Goal: Navigation & Orientation: Find specific page/section

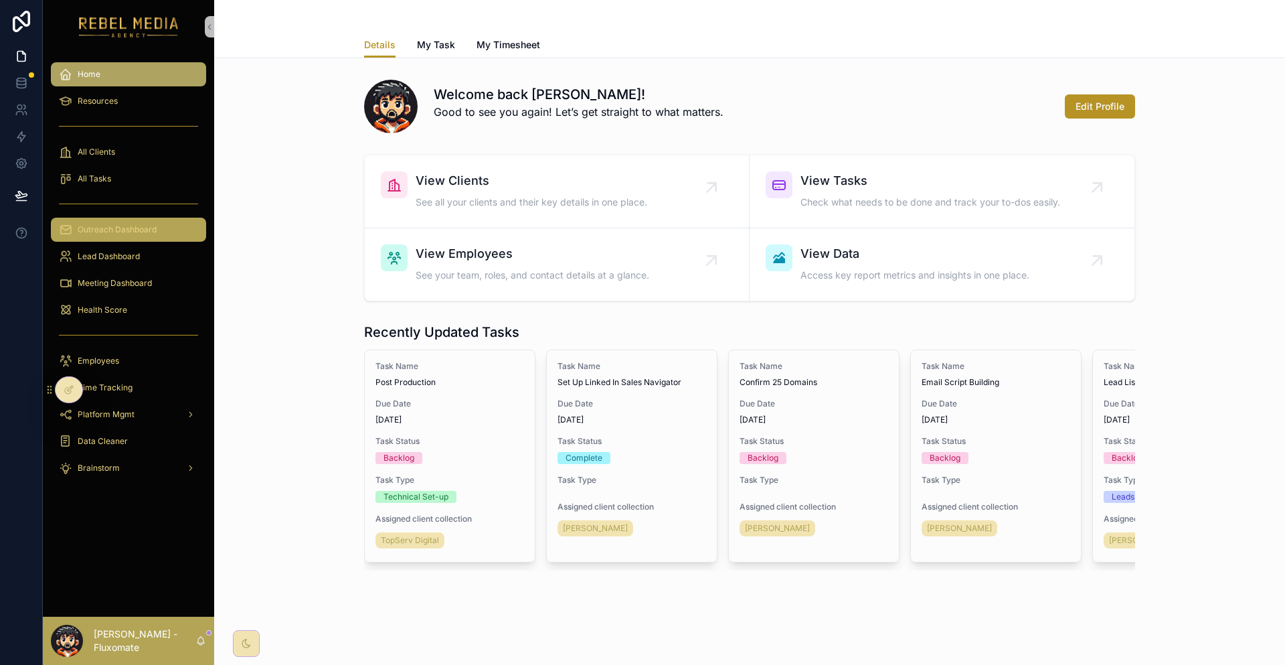
click at [132, 218] on link "Outreach Dashboard" at bounding box center [128, 230] width 155 height 24
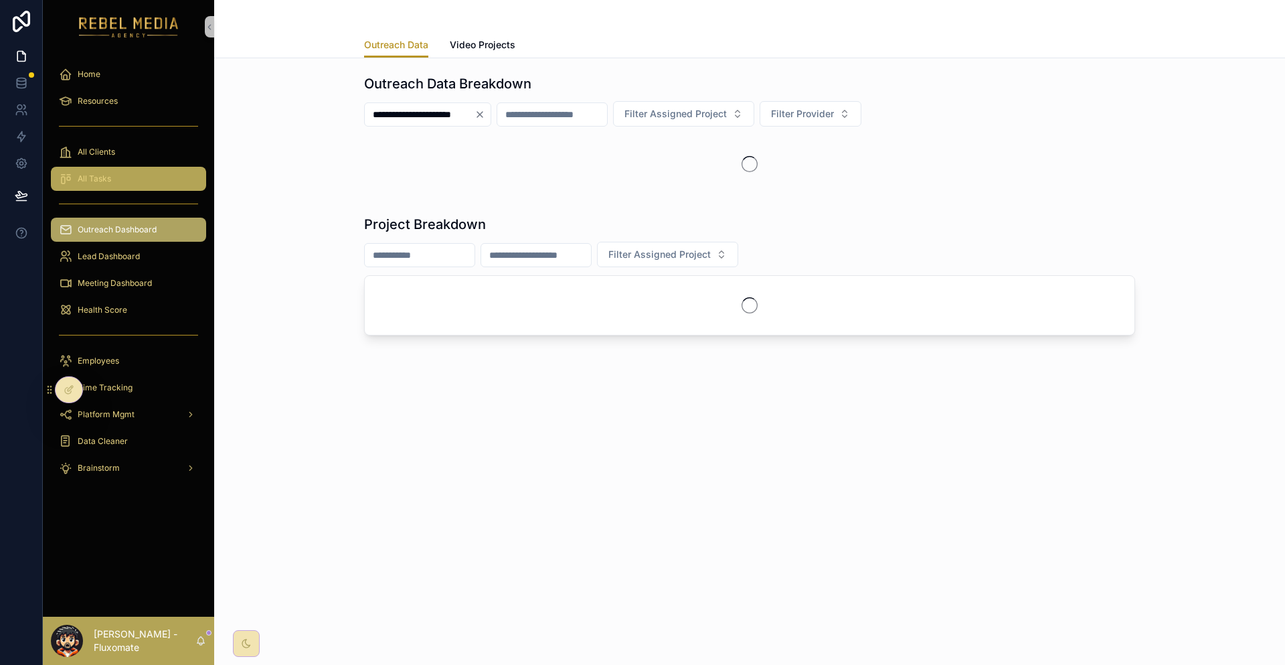
click at [138, 168] on div "All Tasks" at bounding box center [128, 178] width 139 height 21
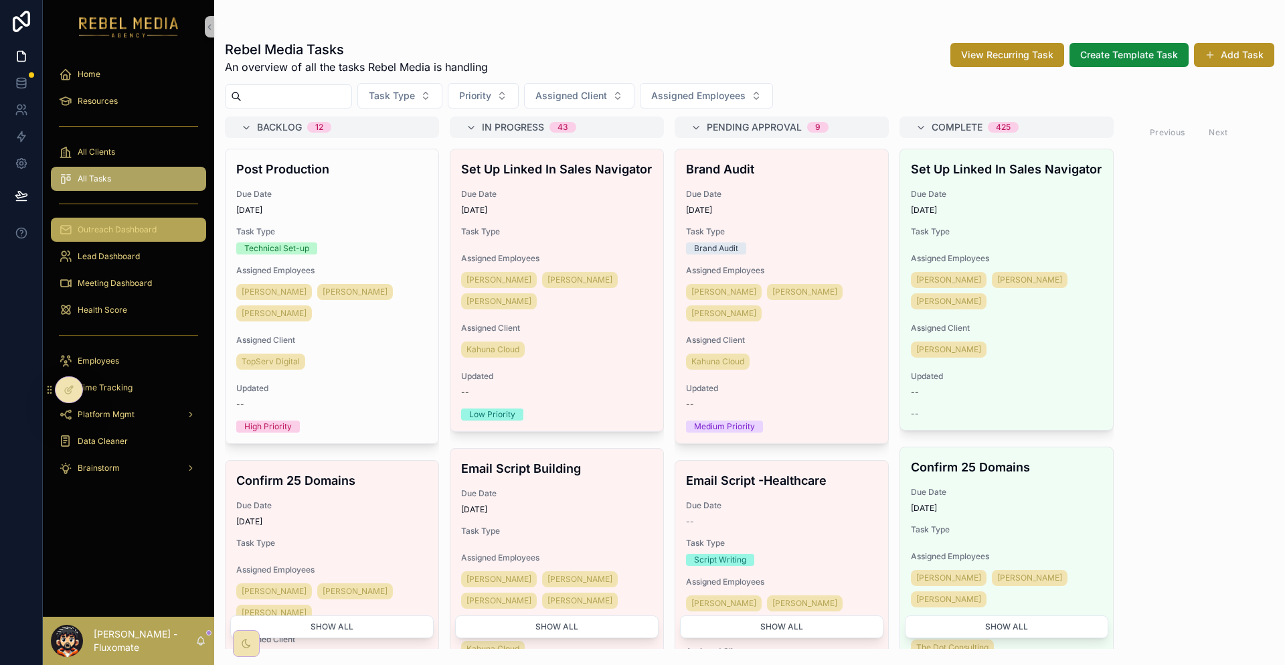
click at [161, 219] on div "Outreach Dashboard" at bounding box center [128, 229] width 139 height 21
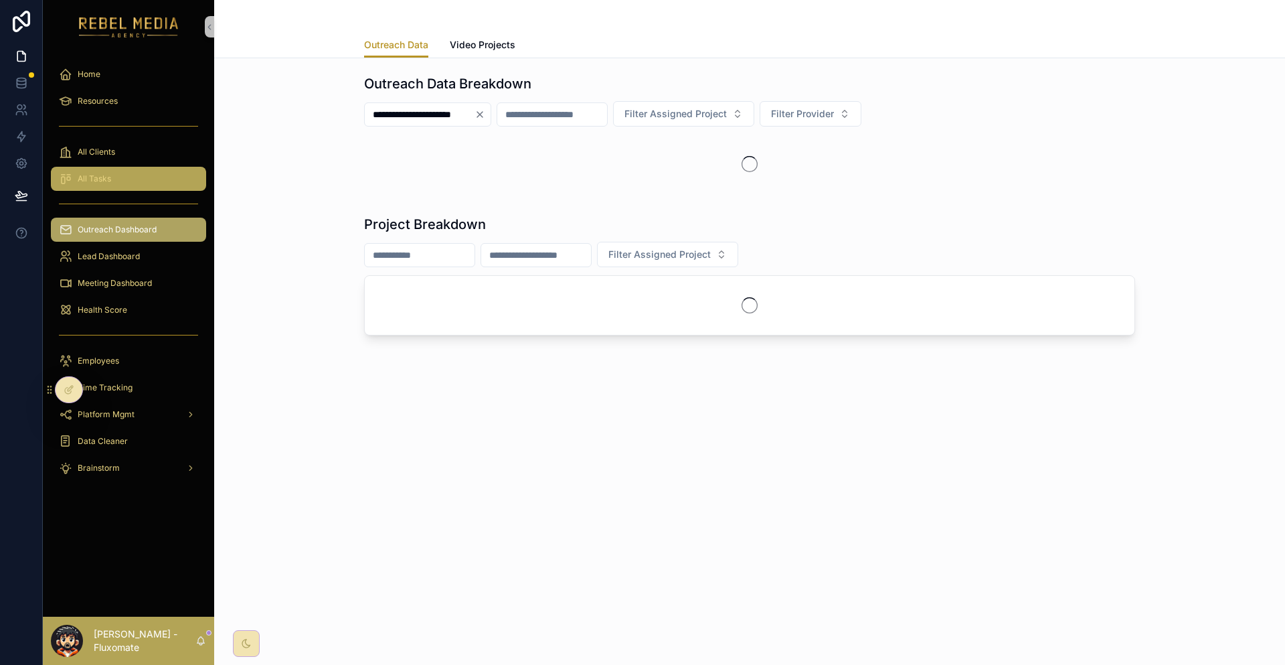
click at [173, 168] on div "All Tasks" at bounding box center [128, 178] width 139 height 21
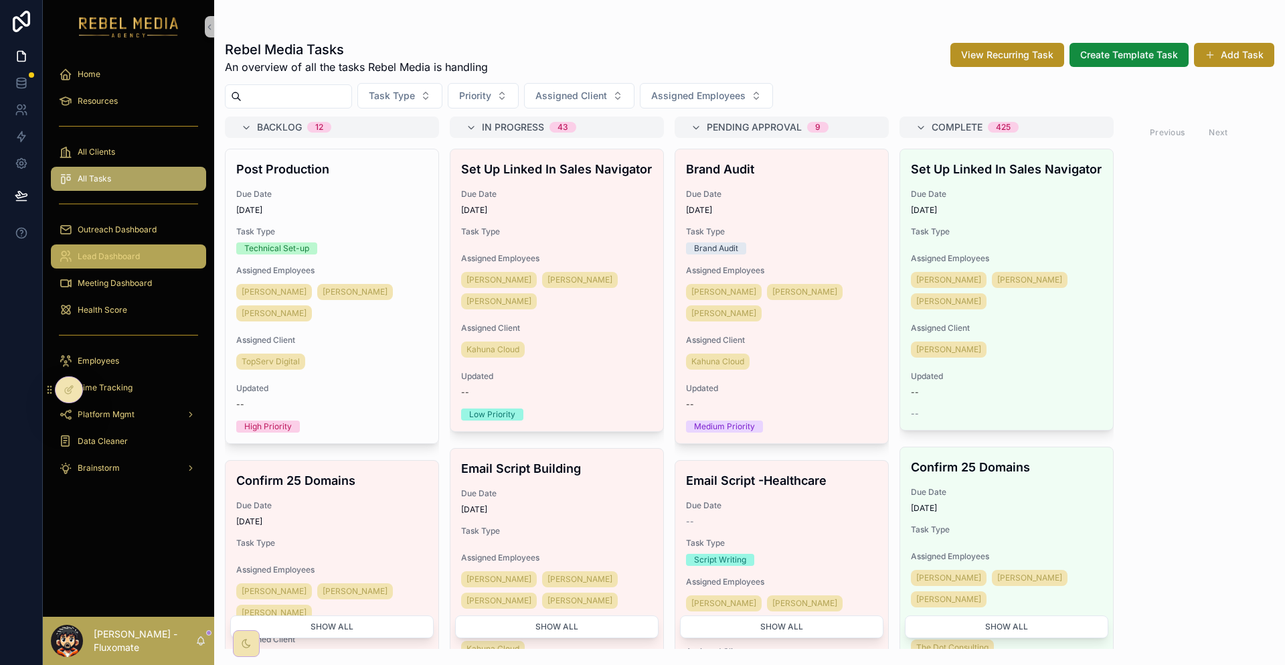
click at [136, 246] on div "Lead Dashboard" at bounding box center [128, 256] width 139 height 21
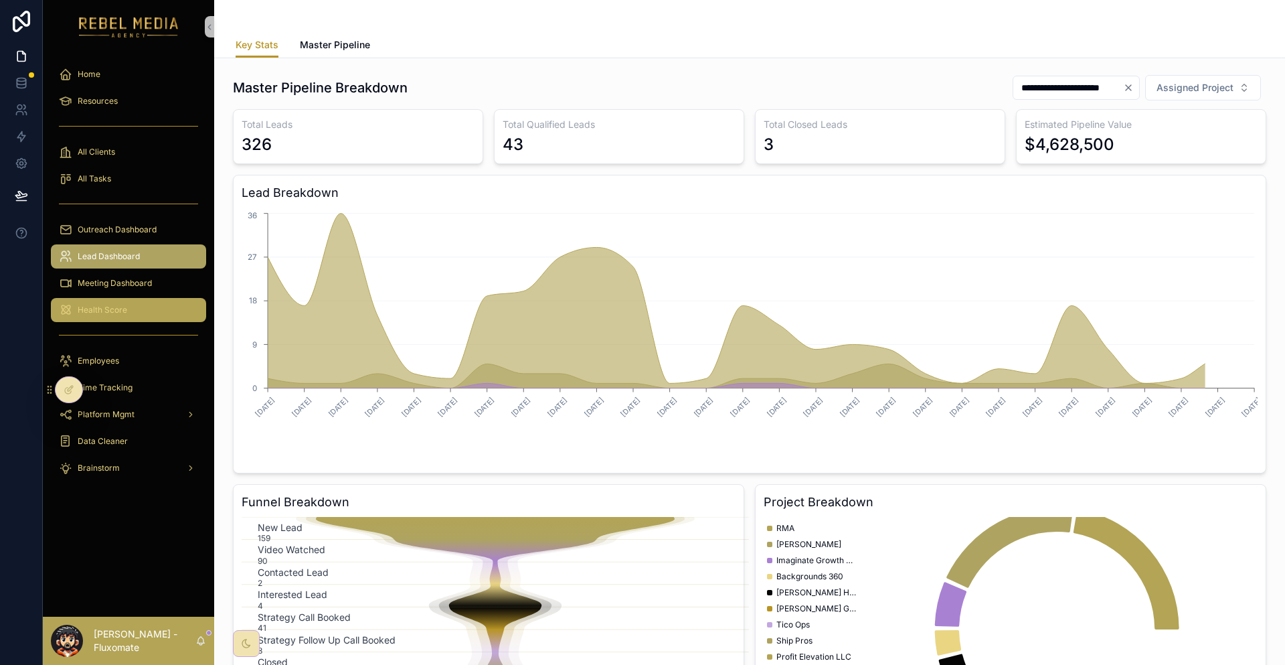
click at [116, 299] on div "Health Score" at bounding box center [128, 309] width 139 height 21
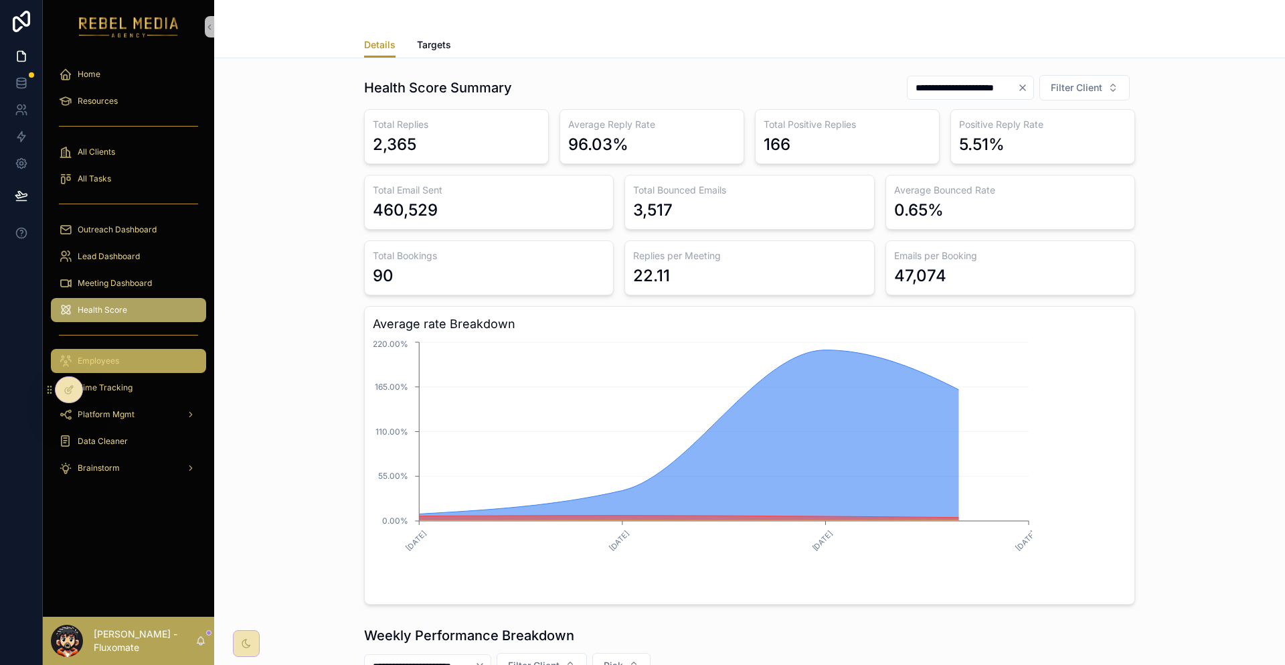
click at [133, 350] on div "Employees" at bounding box center [128, 360] width 139 height 21
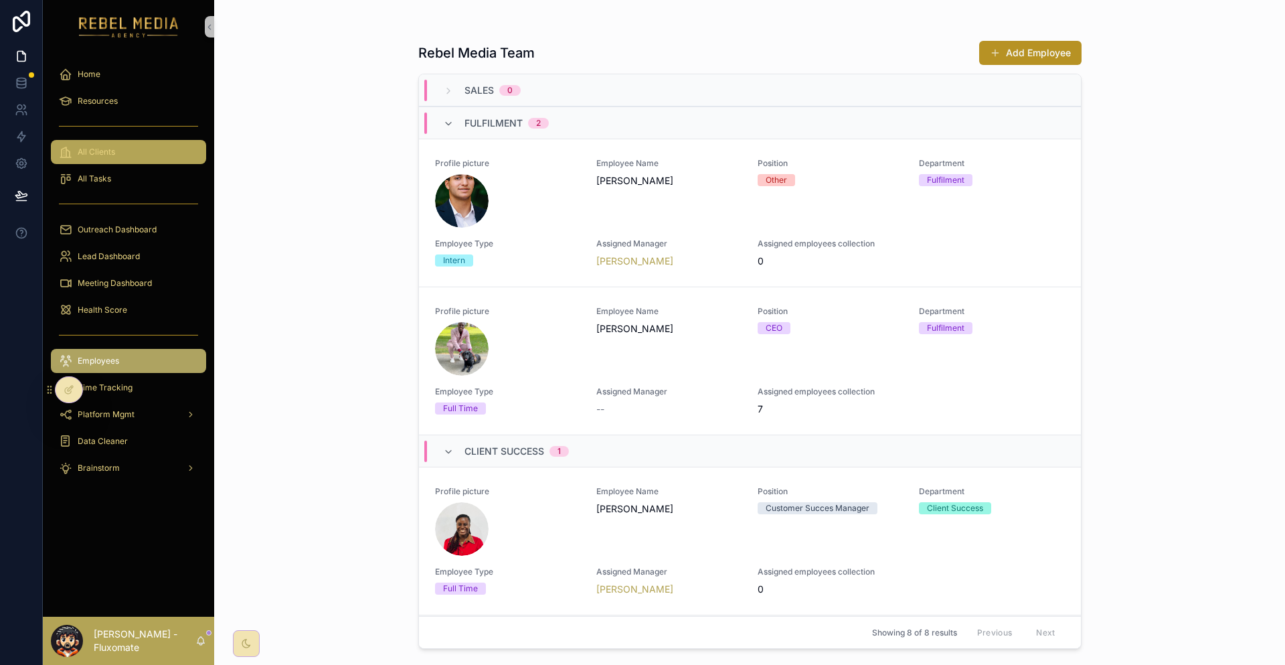
click at [153, 141] on div "All Clients" at bounding box center [128, 151] width 139 height 21
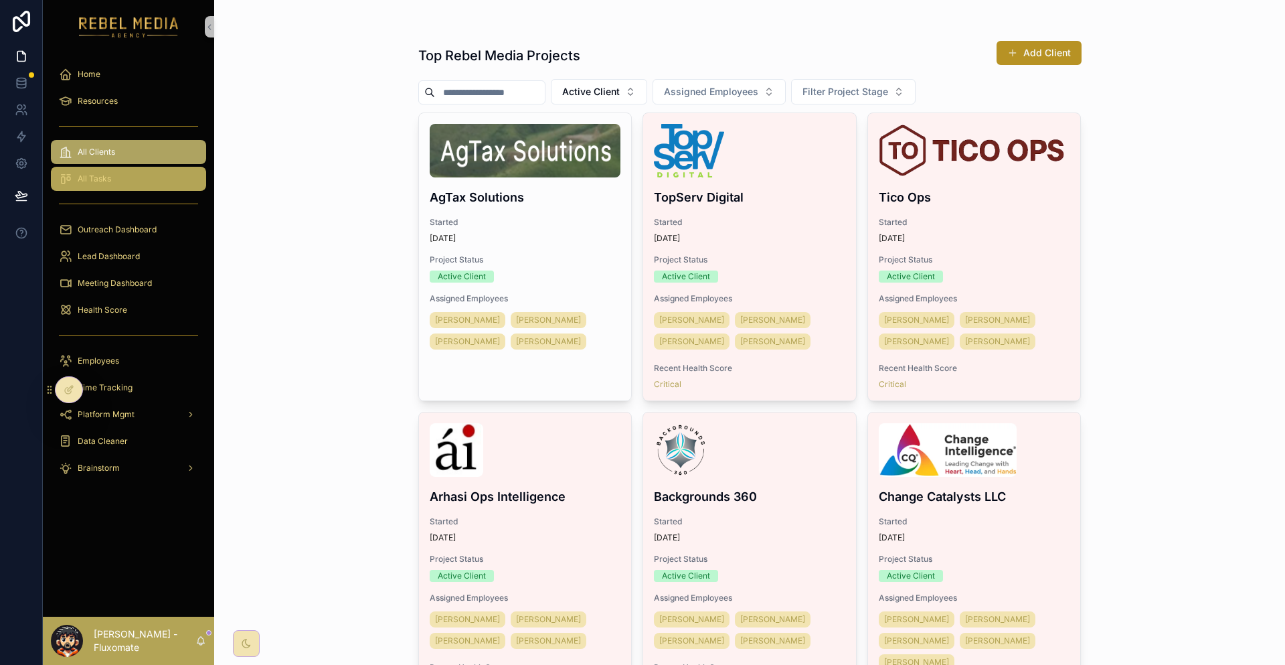
click at [137, 168] on div "All Tasks" at bounding box center [128, 178] width 139 height 21
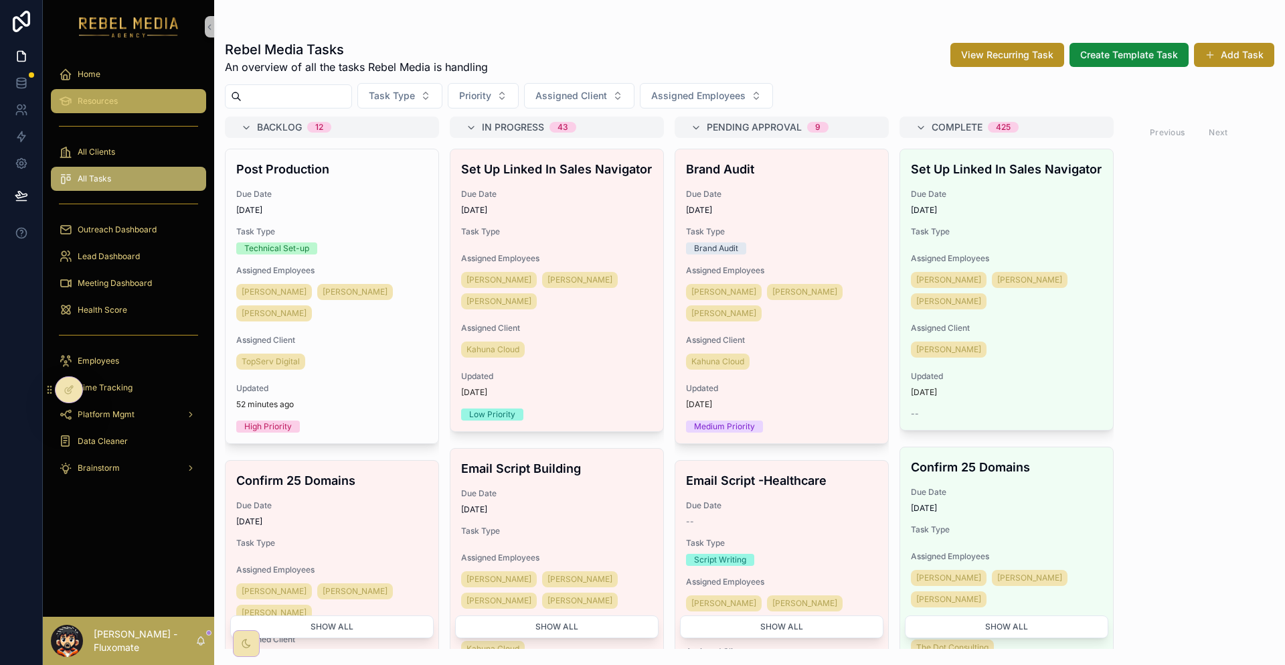
click at [146, 90] on div "Resources" at bounding box center [128, 100] width 139 height 21
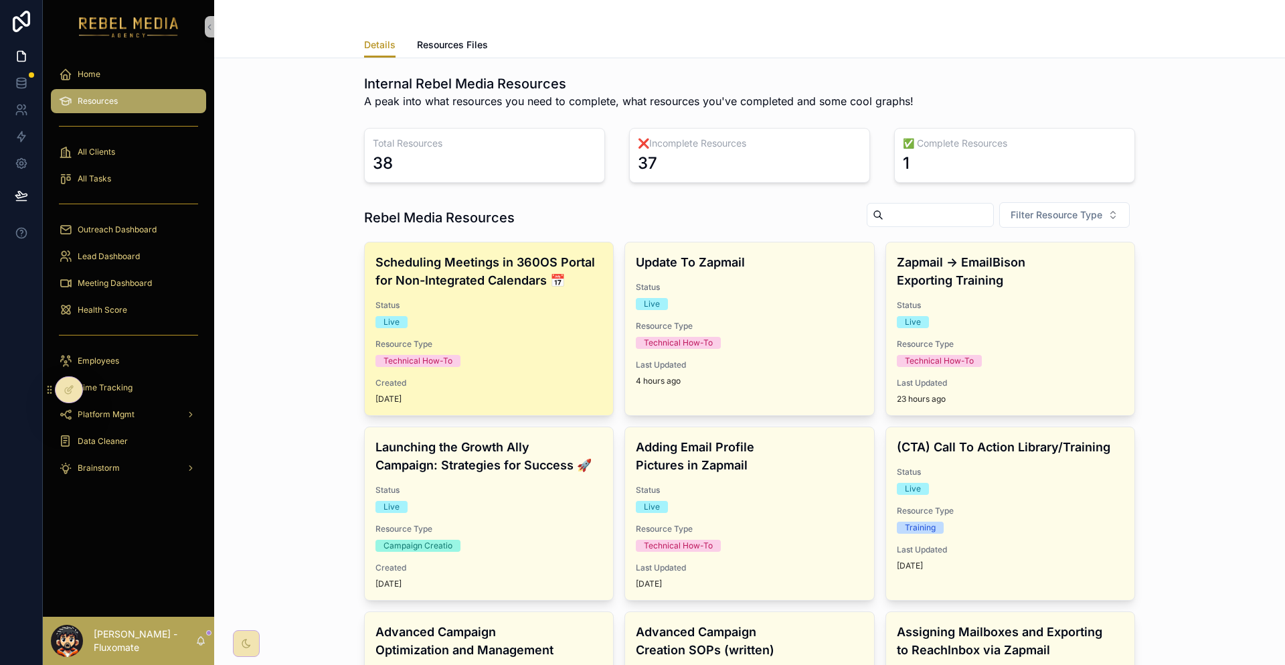
click at [496, 253] on h4 "Scheduling Meetings in 360OS Portal for Non-Integrated Calendars 📅" at bounding box center [489, 271] width 227 height 36
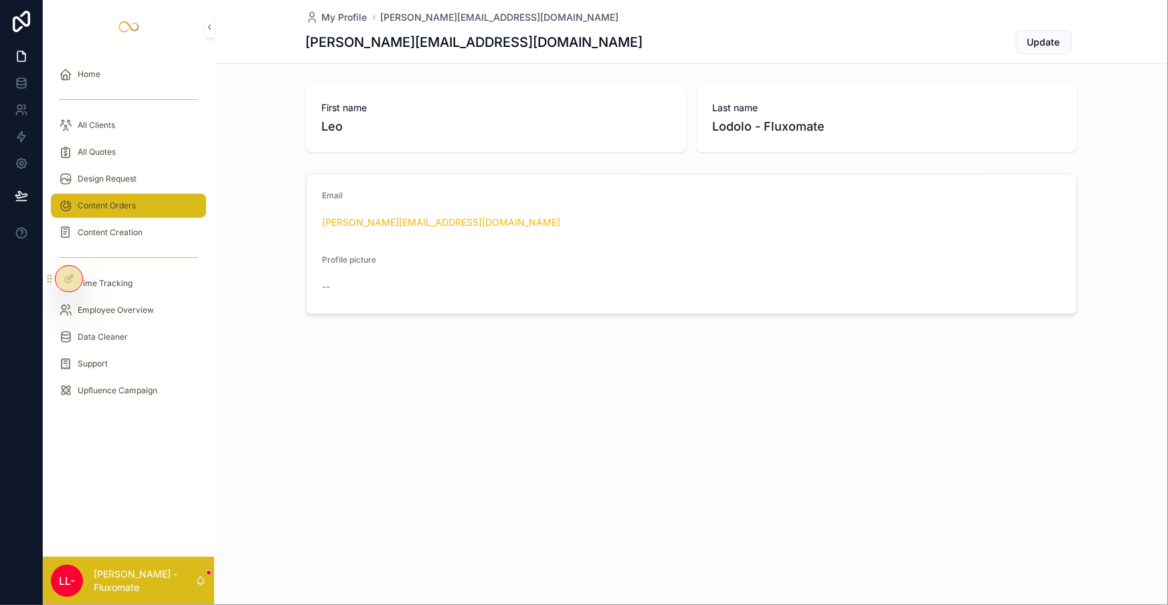
click at [116, 195] on div "Content Orders" at bounding box center [128, 205] width 139 height 21
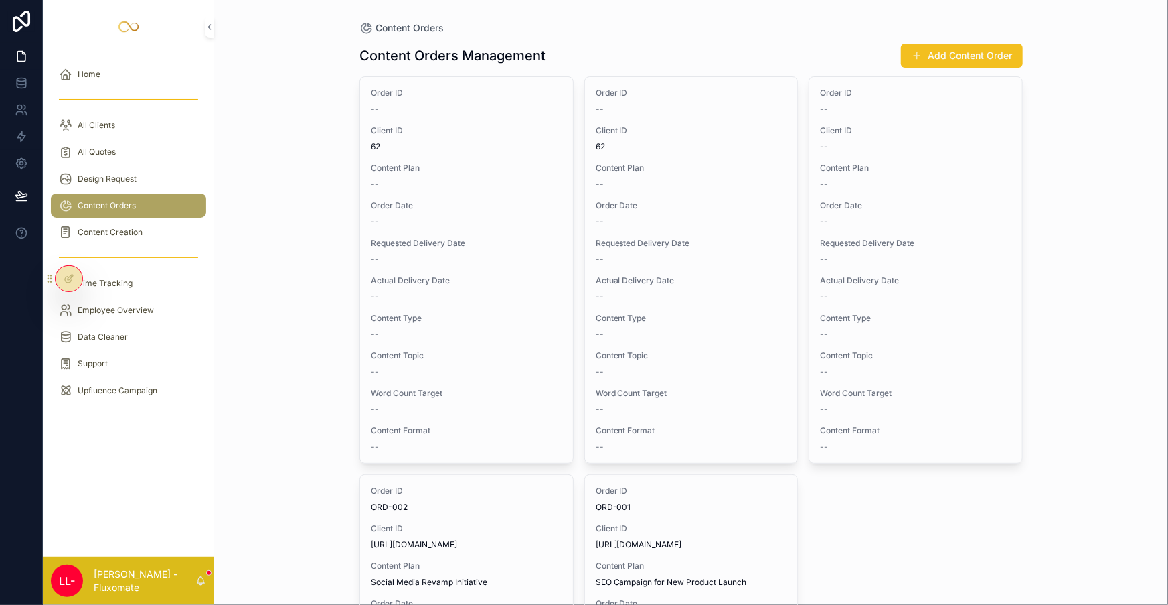
click at [953, 57] on button "Add Content Order" at bounding box center [962, 56] width 122 height 24
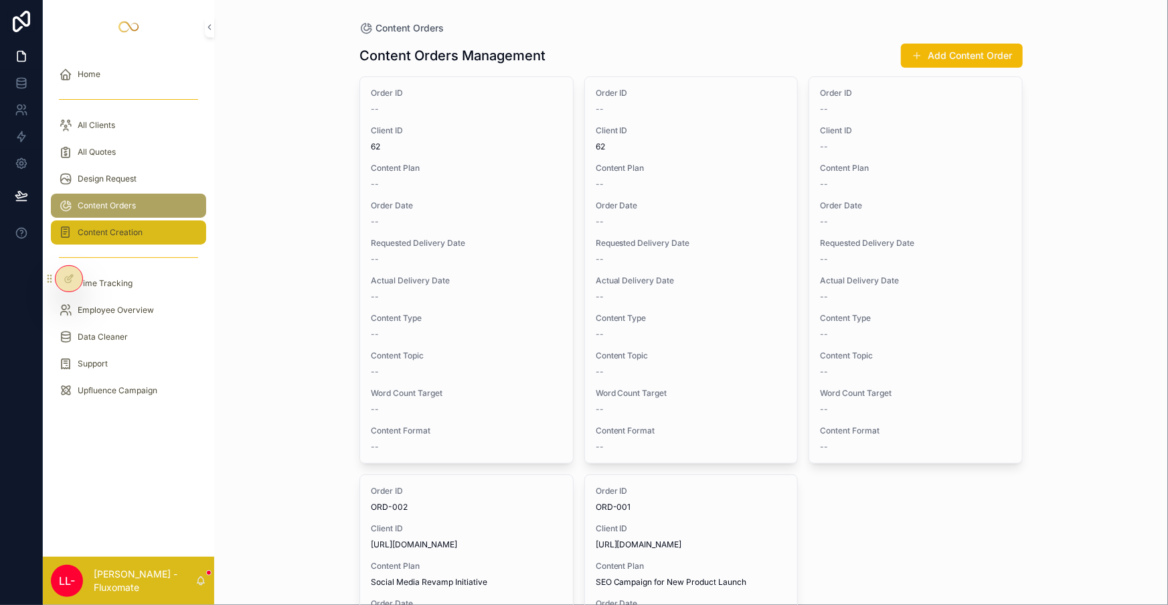
click at [108, 227] on span "Content Creation" at bounding box center [110, 232] width 65 height 11
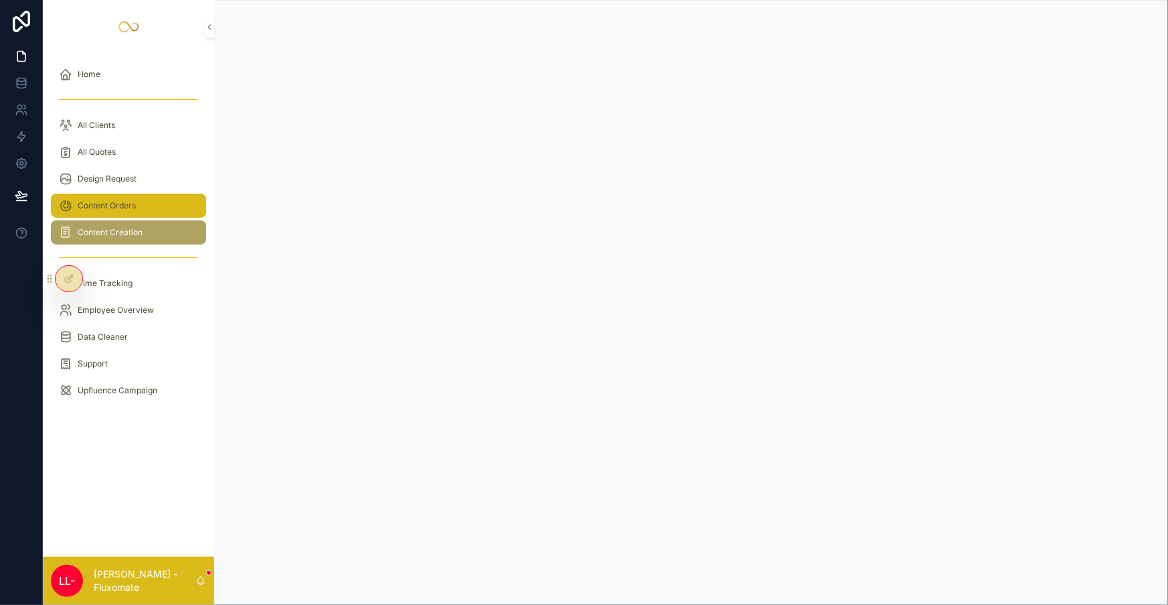
click at [110, 200] on span "Content Orders" at bounding box center [107, 205] width 58 height 11
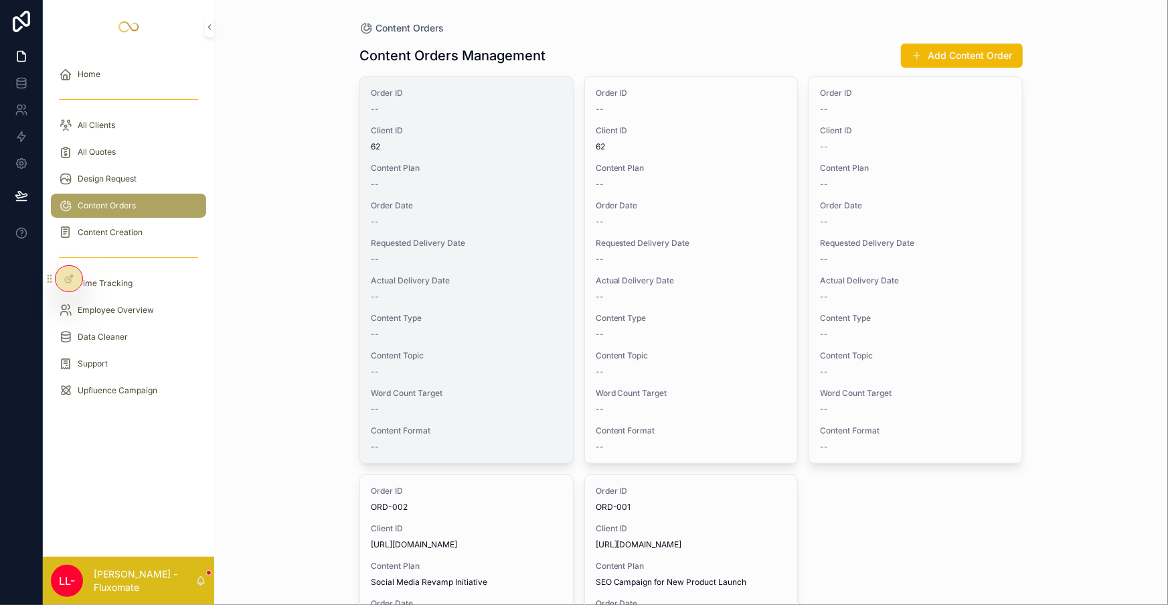
click at [483, 138] on div "Order ID -- Client ID 62 Content Plan -- Order Date -- Requested Delivery Date …" at bounding box center [466, 270] width 213 height 386
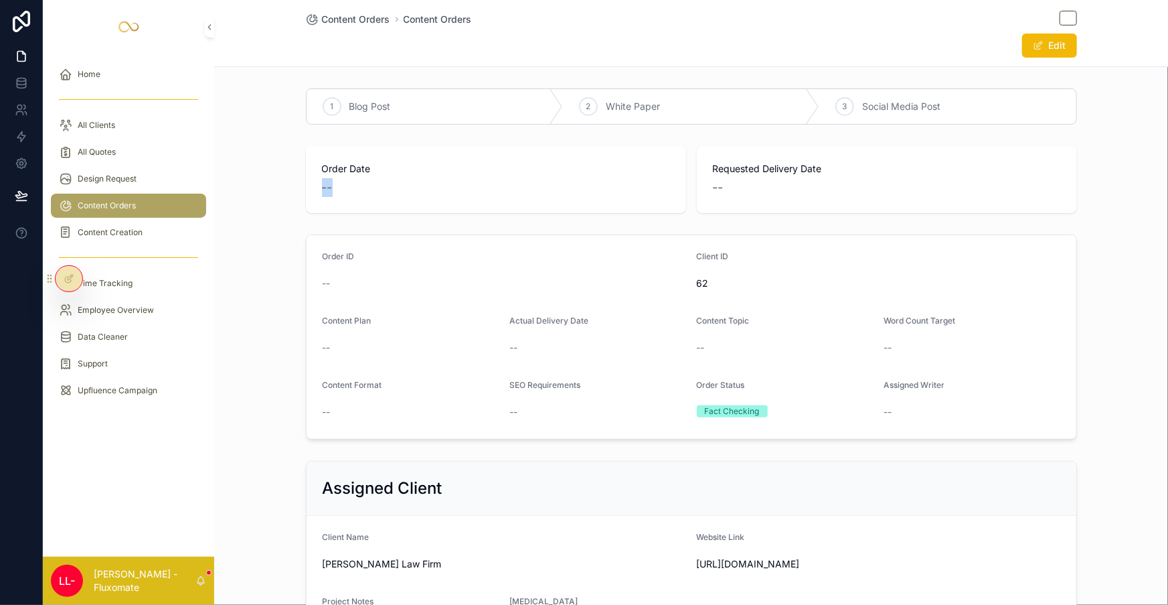
drag, startPoint x: 307, startPoint y: 157, endPoint x: 405, endPoint y: 159, distance: 97.8
click at [405, 159] on div "Order Date -- Requested Delivery Date --" at bounding box center [691, 180] width 954 height 78
click at [405, 178] on div "--" at bounding box center [496, 187] width 348 height 19
drag, startPoint x: 694, startPoint y: 134, endPoint x: 807, endPoint y: 154, distance: 114.9
click at [807, 154] on div "Requested Delivery Date --" at bounding box center [887, 179] width 380 height 67
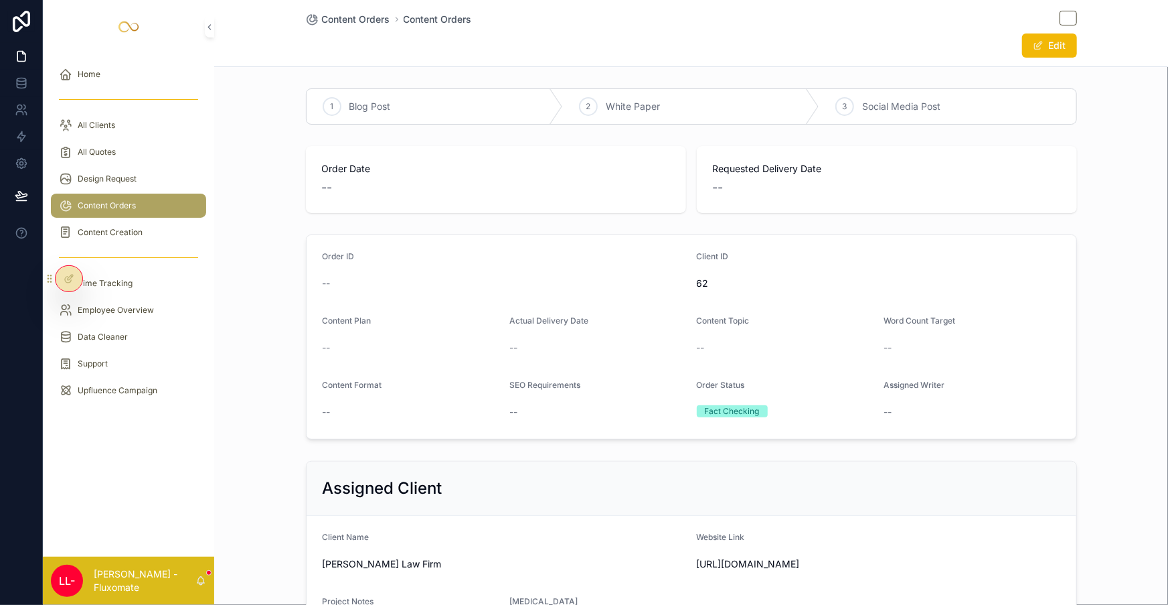
click at [804, 178] on div "--" at bounding box center [887, 187] width 348 height 19
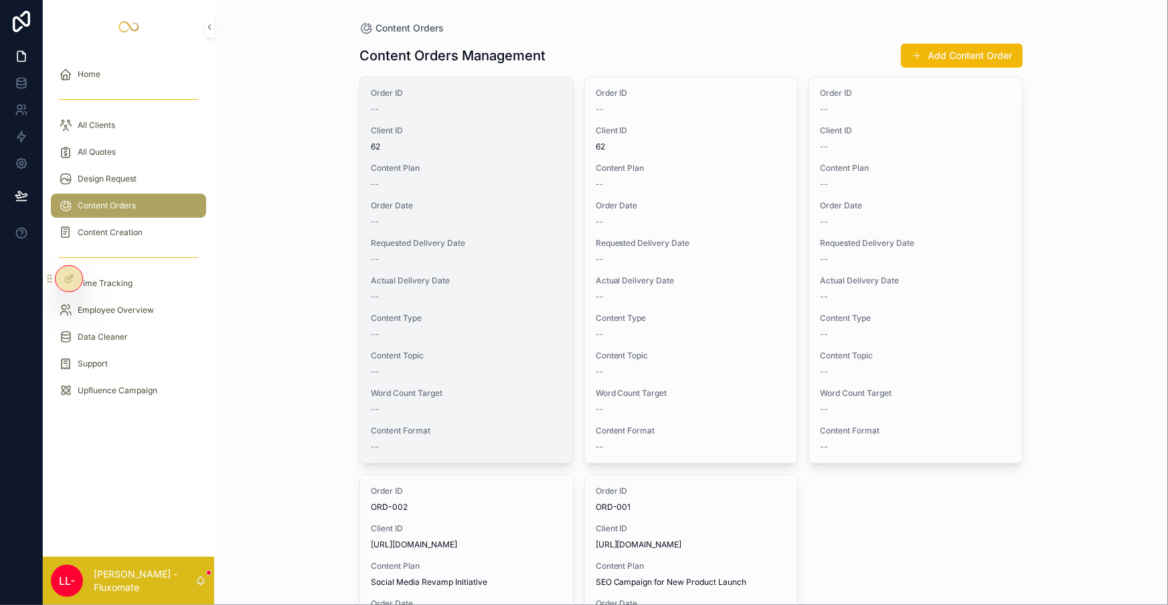
click at [488, 169] on div "Order ID -- Client ID 62 Content Plan -- Order Date -- Requested Delivery Date …" at bounding box center [466, 270] width 213 height 386
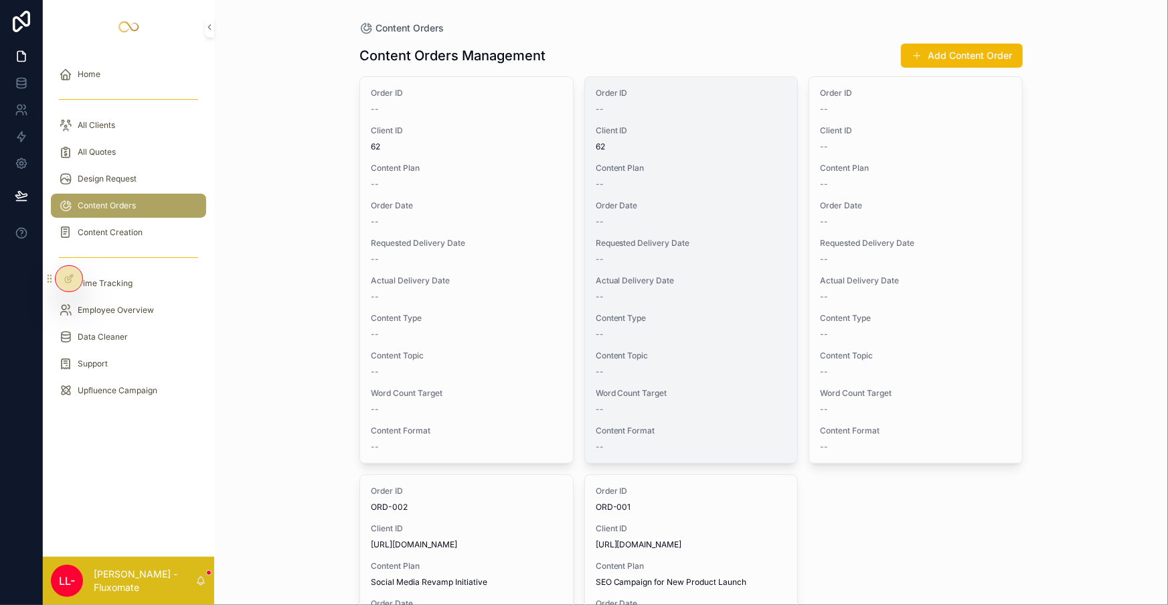
click at [607, 238] on span "Requested Delivery Date" at bounding box center [691, 243] width 191 height 11
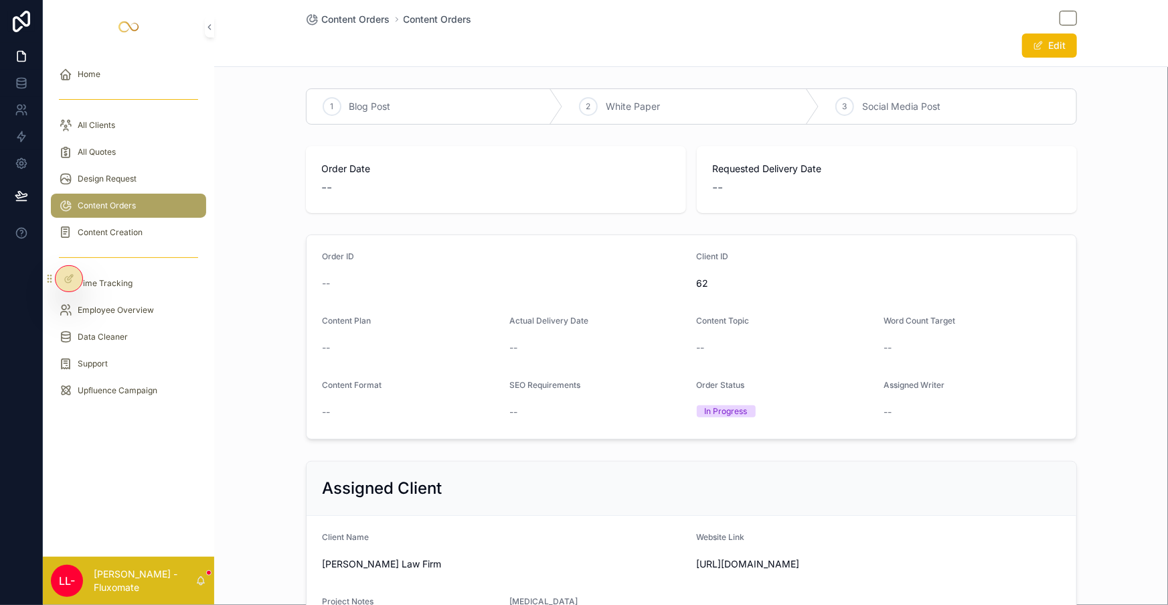
click at [147, 97] on div "scrollable content" at bounding box center [128, 100] width 171 height 24
click at [151, 113] on link "All Clients" at bounding box center [128, 125] width 155 height 24
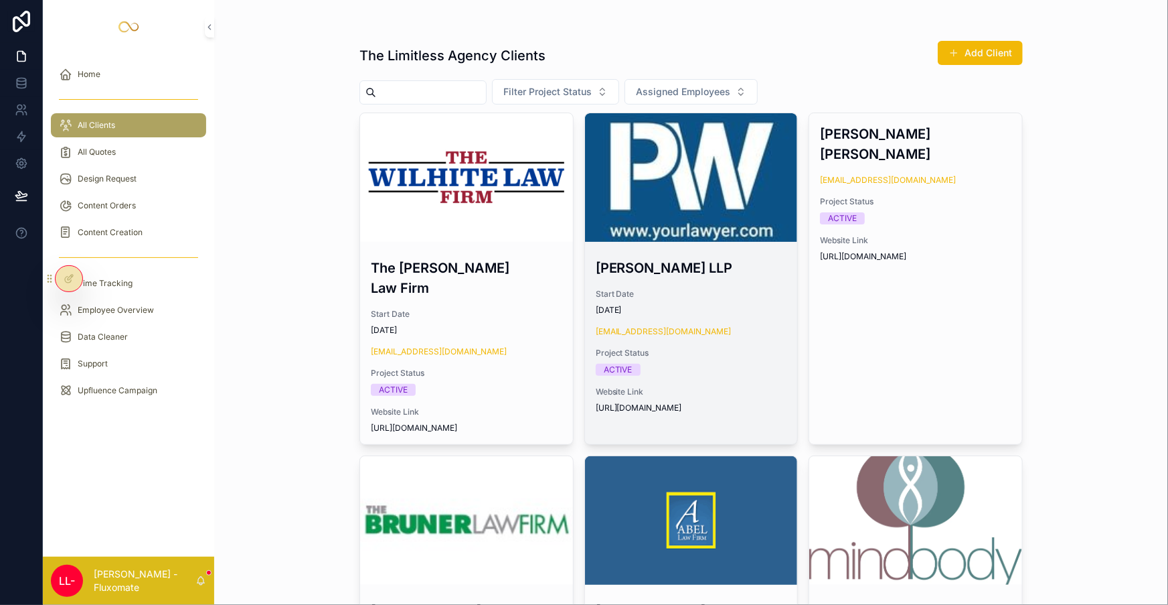
click at [690, 163] on div "scrollable content" at bounding box center [691, 177] width 213 height 129
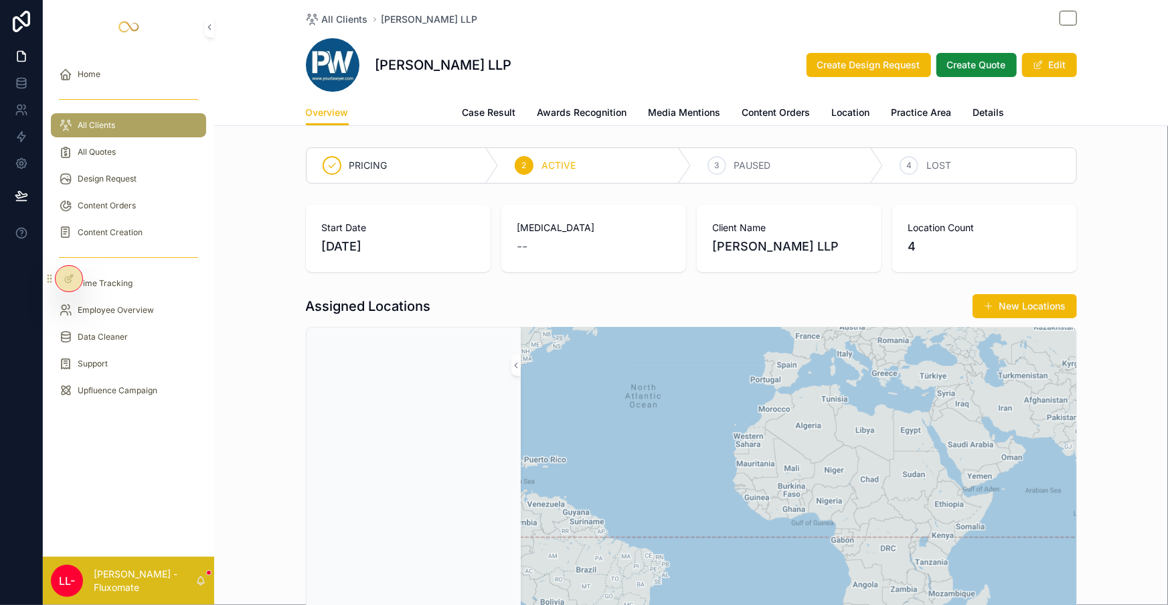
click at [407, 106] on span "Attorneys-Team" at bounding box center [405, 112] width 71 height 13
click at [832, 106] on span "Location" at bounding box center [851, 112] width 38 height 13
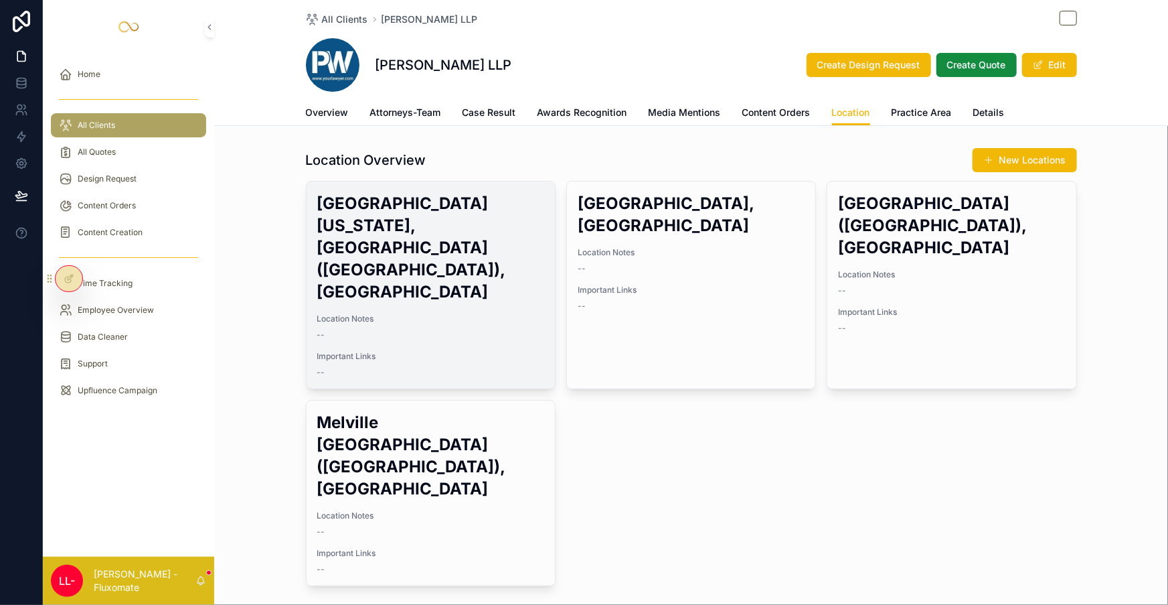
click at [518, 313] on span "Location Notes" at bounding box center [430, 318] width 227 height 11
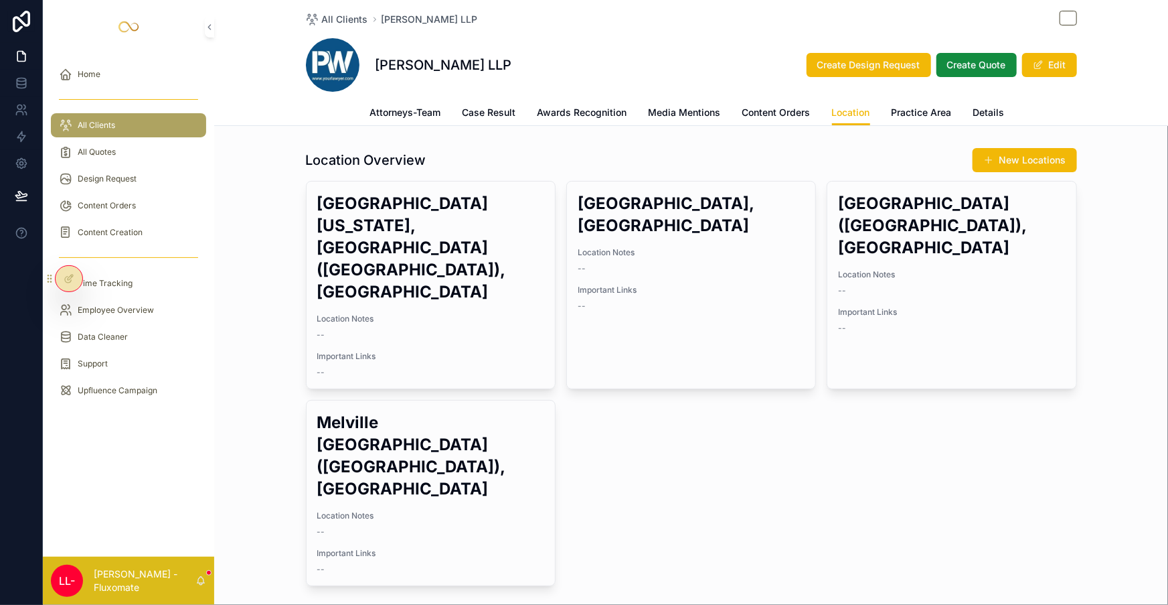
click at [349, 106] on span "Overview" at bounding box center [327, 112] width 43 height 13
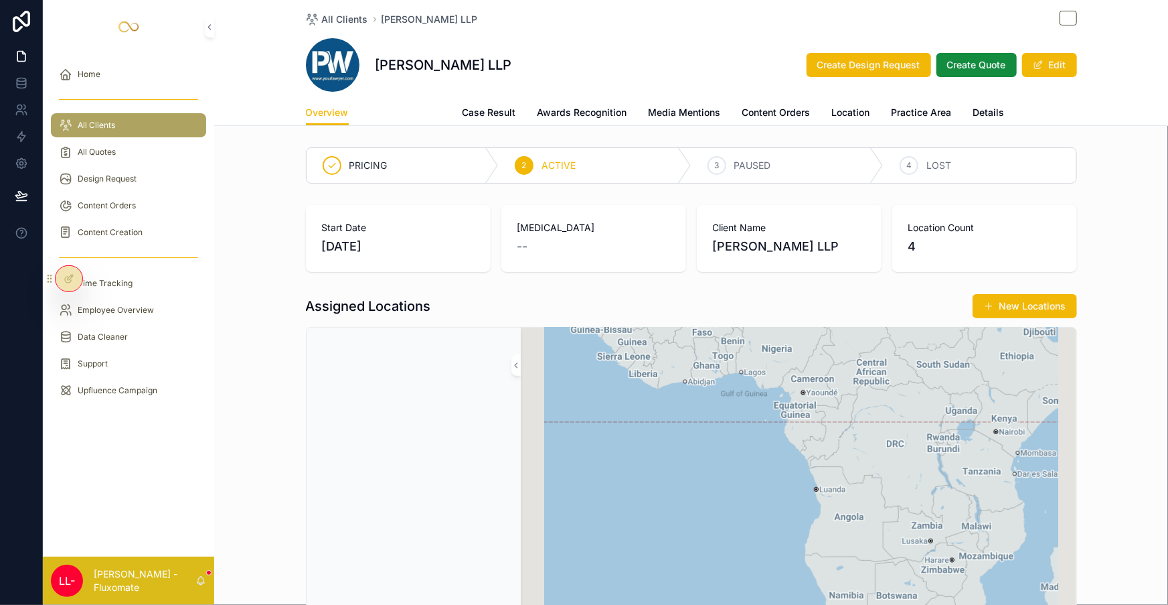
click at [433, 106] on span "Attorneys-Team" at bounding box center [405, 112] width 71 height 13
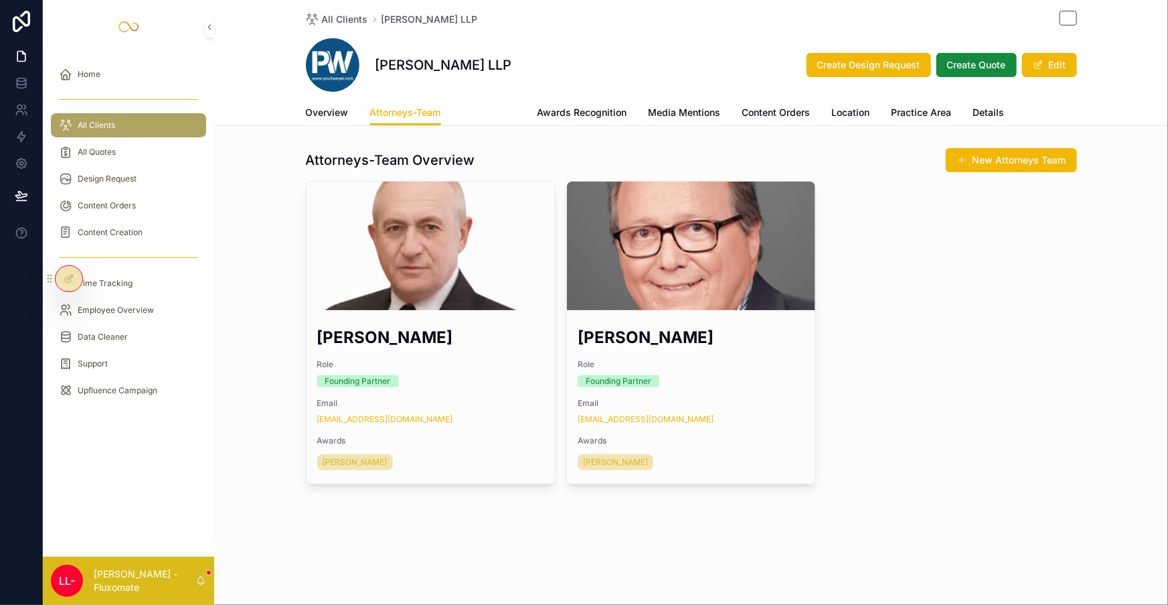
click at [516, 106] on span "Case Result" at bounding box center [490, 112] width 54 height 13
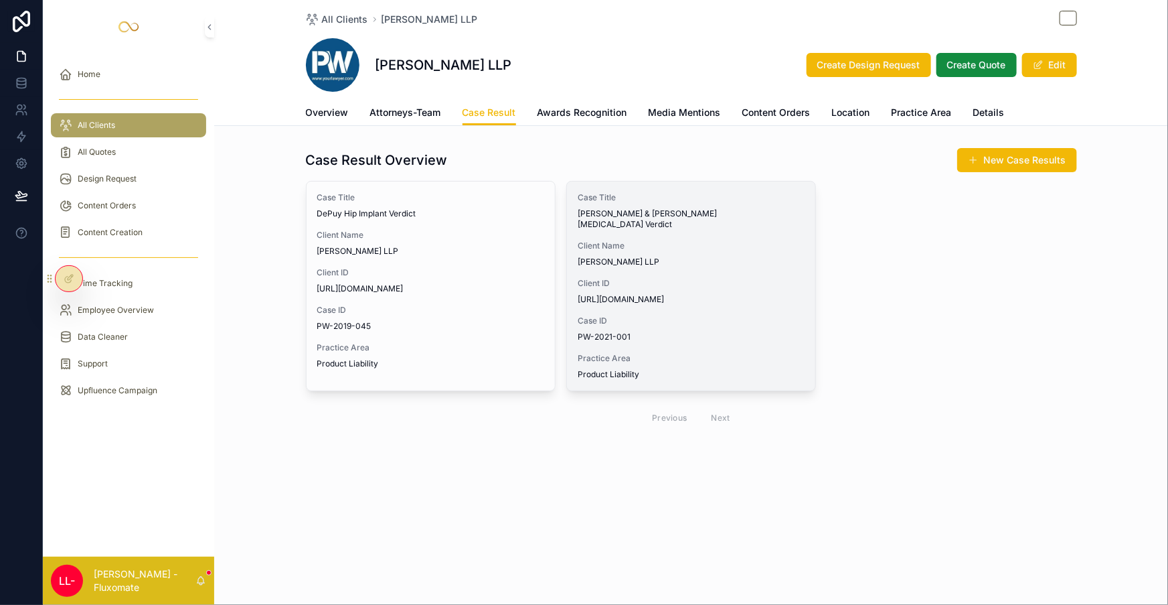
click at [677, 240] on span "Client Name" at bounding box center [691, 245] width 227 height 11
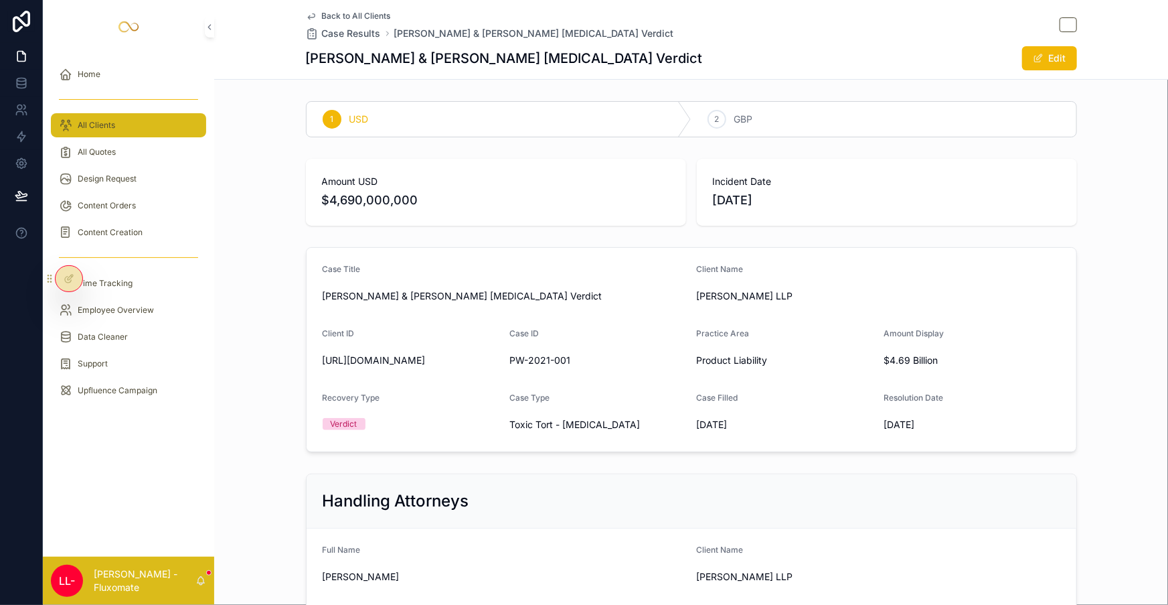
drag, startPoint x: 139, startPoint y: 108, endPoint x: 187, endPoint y: 108, distance: 48.2
click at [138, 114] on div "All Clients" at bounding box center [128, 124] width 139 height 21
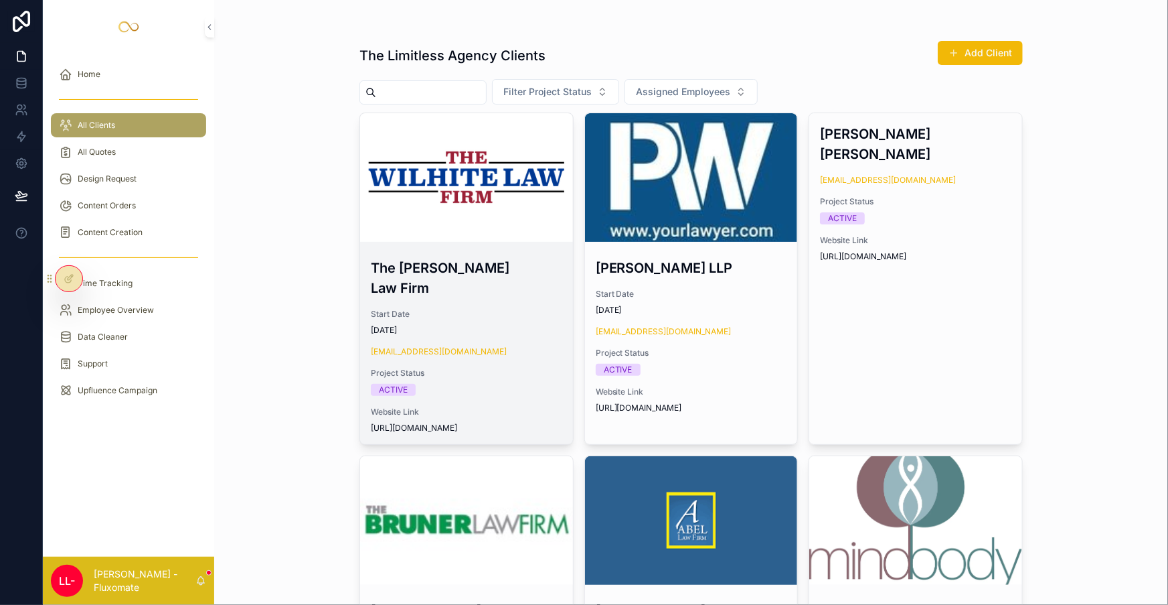
click at [404, 169] on div "scrollable content" at bounding box center [466, 177] width 213 height 16
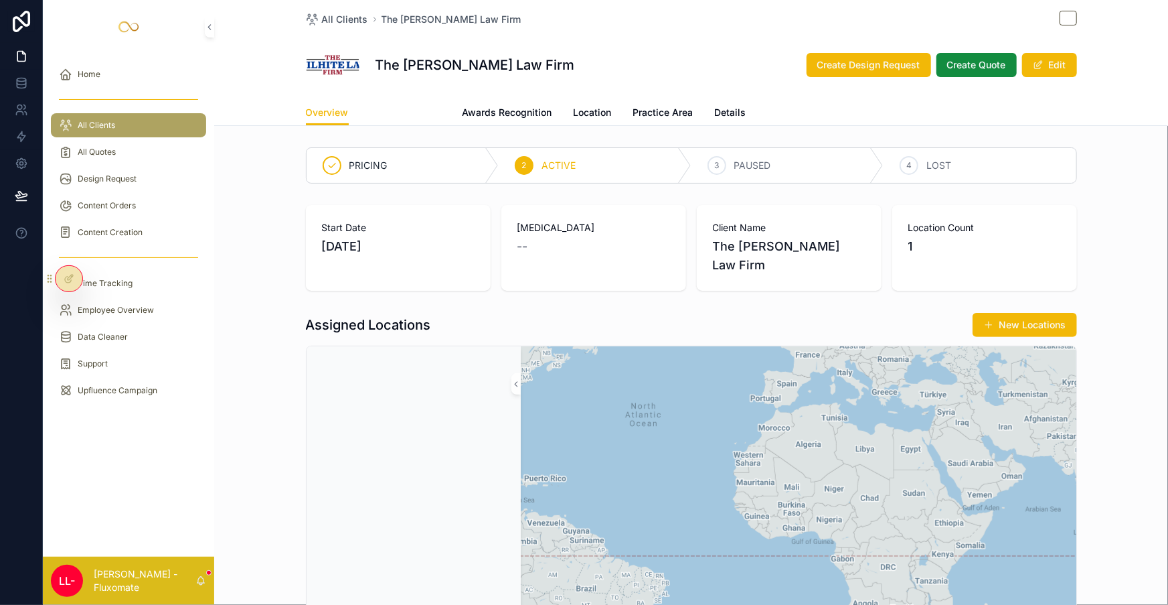
click at [435, 106] on span "Attorneys-Team" at bounding box center [405, 112] width 71 height 13
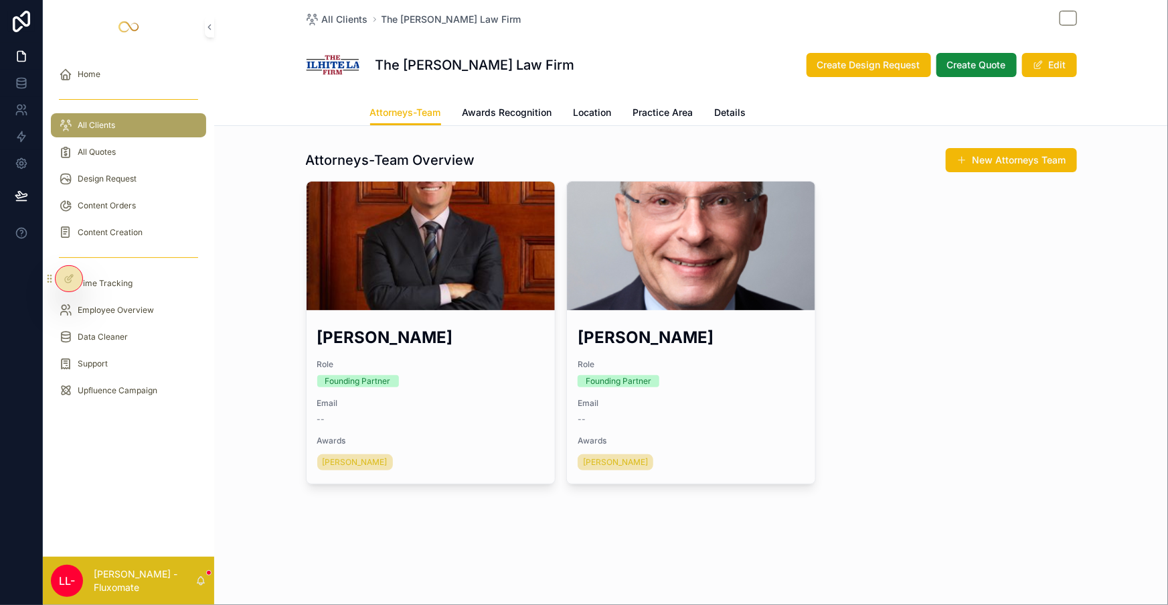
click at [349, 106] on span "Overview" at bounding box center [327, 112] width 43 height 13
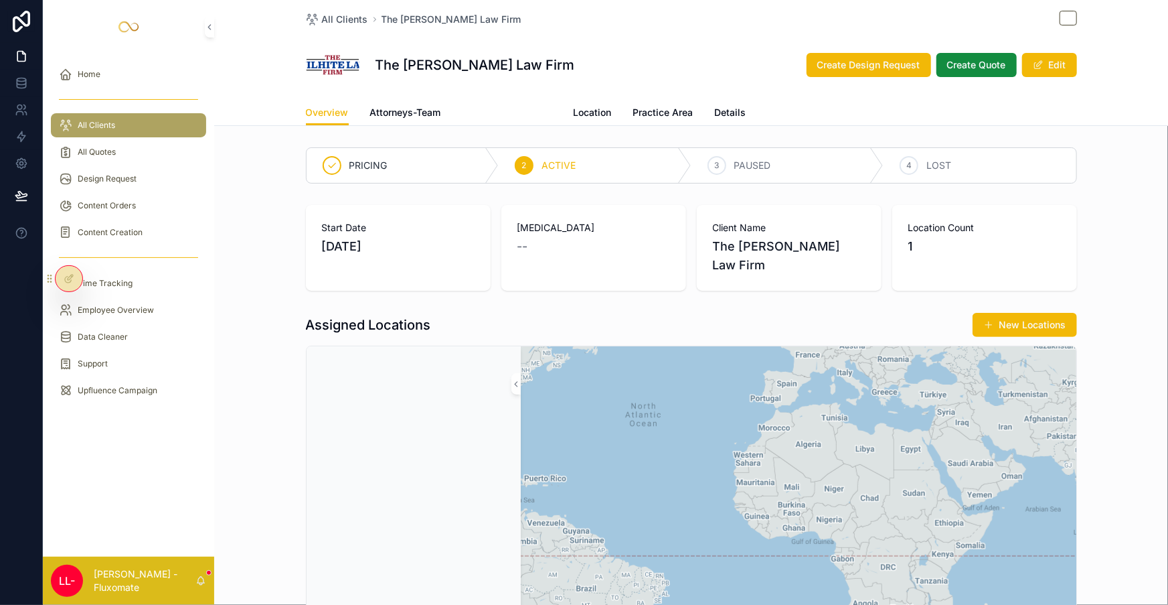
click at [524, 106] on span "Awards Recognition" at bounding box center [508, 112] width 90 height 13
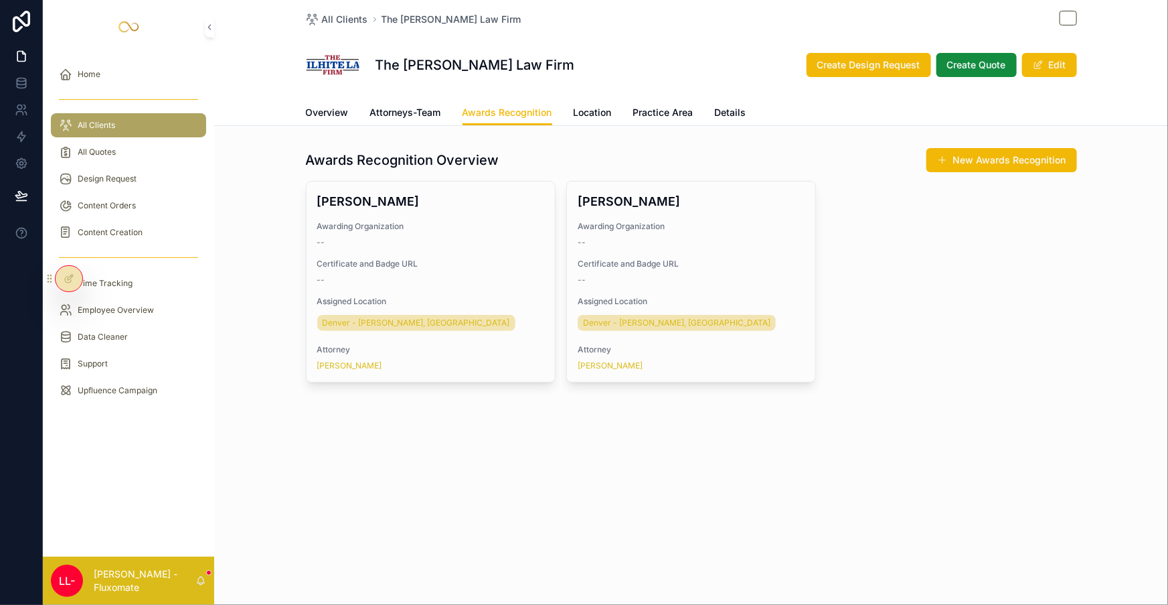
click at [958, 121] on div "All Clients The [PERSON_NAME] Law Firm The [PERSON_NAME] Law Firm Create Design…" at bounding box center [691, 236] width 954 height 473
click at [956, 148] on button "New Awards Recognition" at bounding box center [1002, 160] width 151 height 24
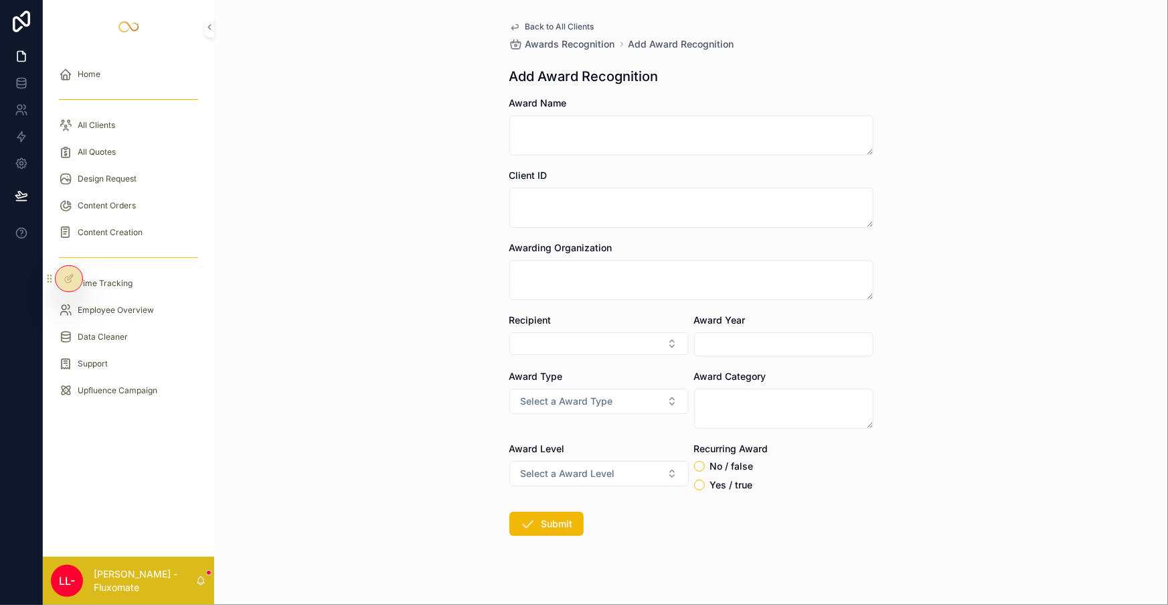
drag, startPoint x: 816, startPoint y: 193, endPoint x: 821, endPoint y: 208, distance: 15.0
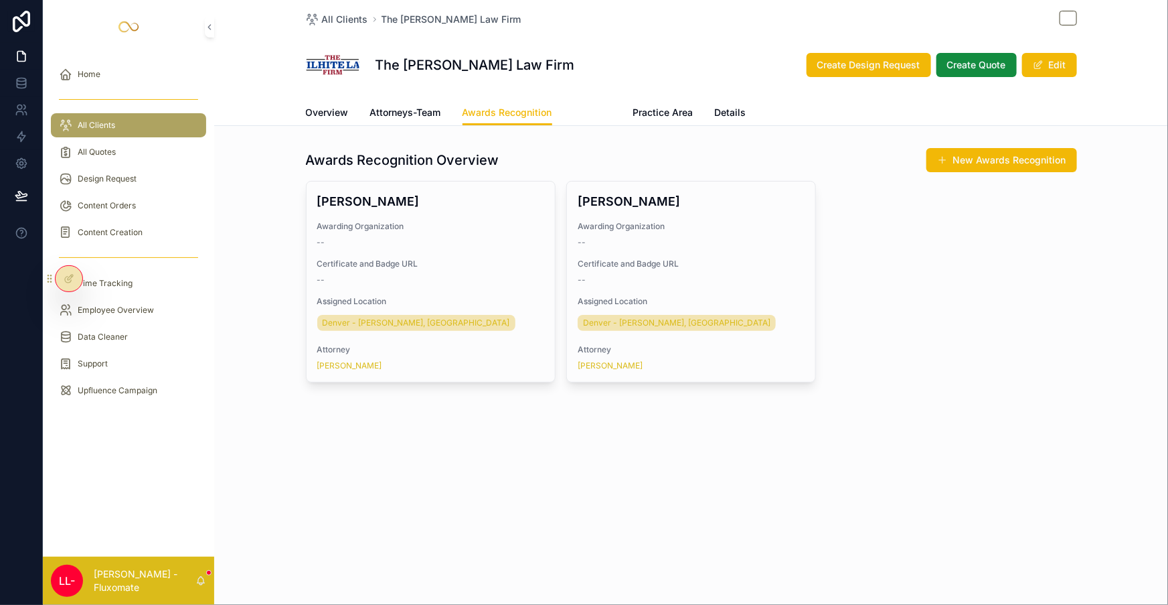
click at [587, 100] on link "Location" at bounding box center [593, 113] width 38 height 27
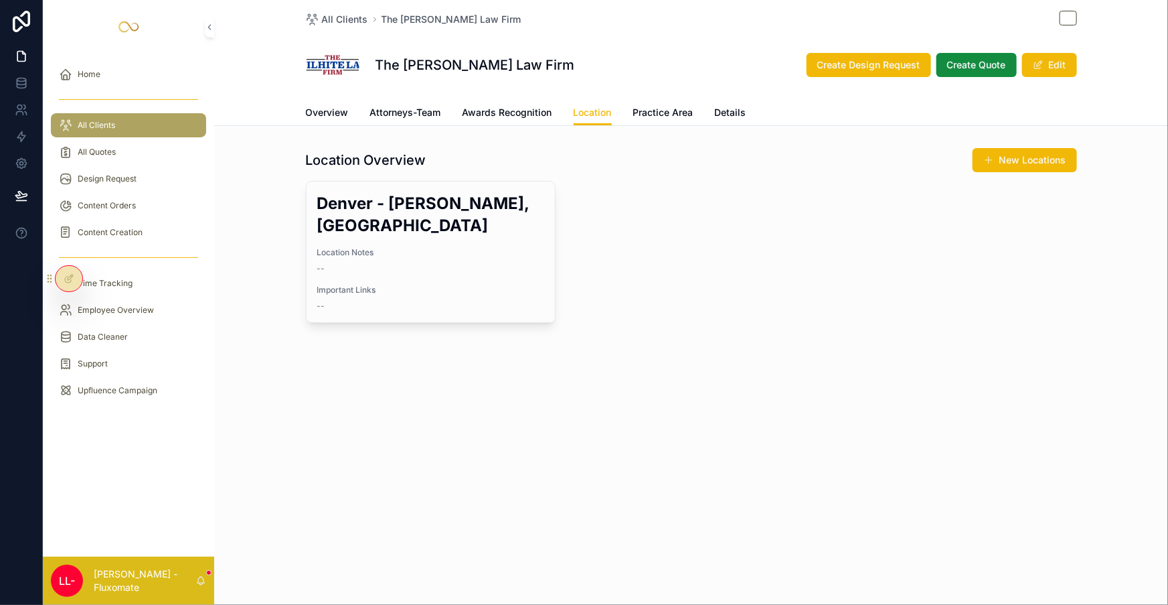
click at [1001, 153] on div "Location Overview New Locations [GEOGRAPHIC_DATA] - [GEOGRAPHIC_DATA], [GEOGRAP…" at bounding box center [691, 234] width 771 height 175
click at [998, 148] on button "New Locations" at bounding box center [1025, 160] width 104 height 24
click at [15, 76] on icon at bounding box center [21, 82] width 13 height 13
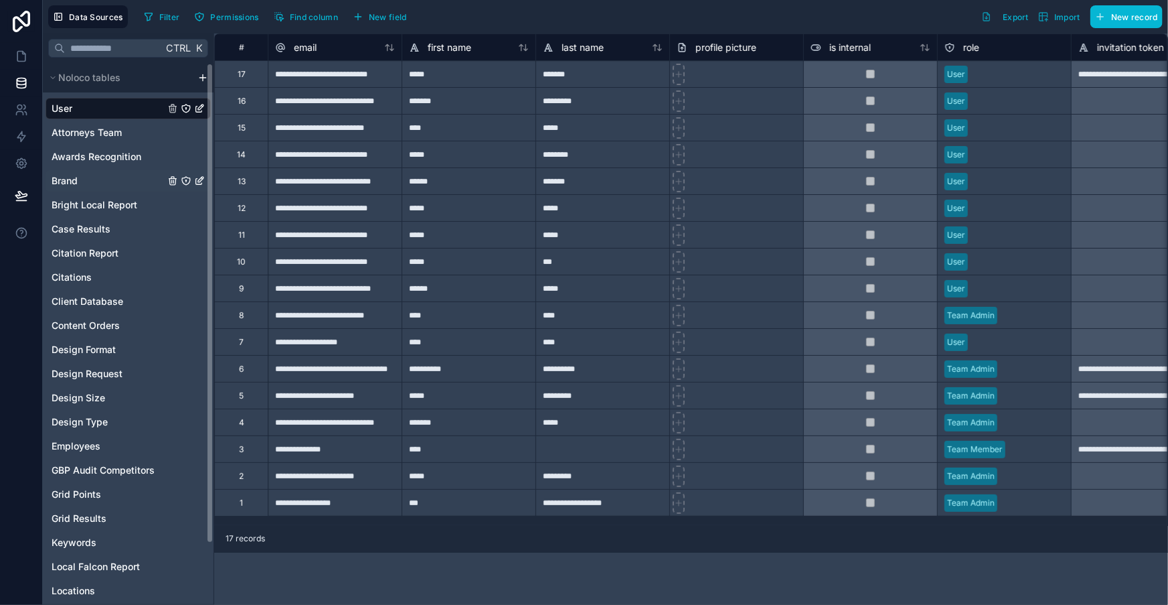
click at [87, 170] on div "Brand" at bounding box center [128, 180] width 165 height 21
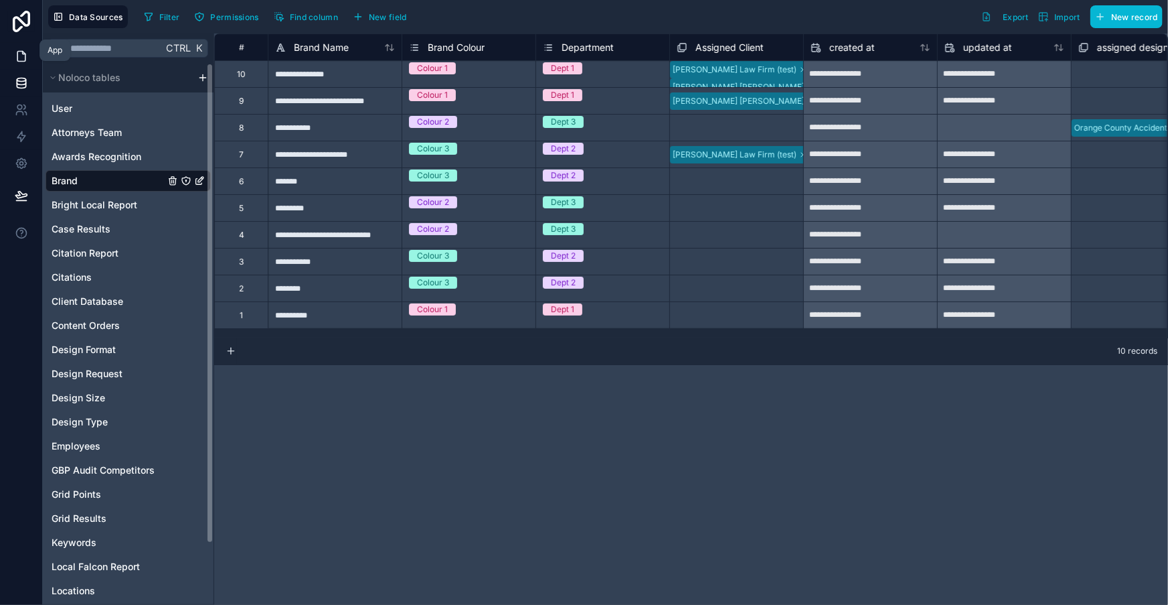
click at [1, 50] on link at bounding box center [21, 56] width 42 height 27
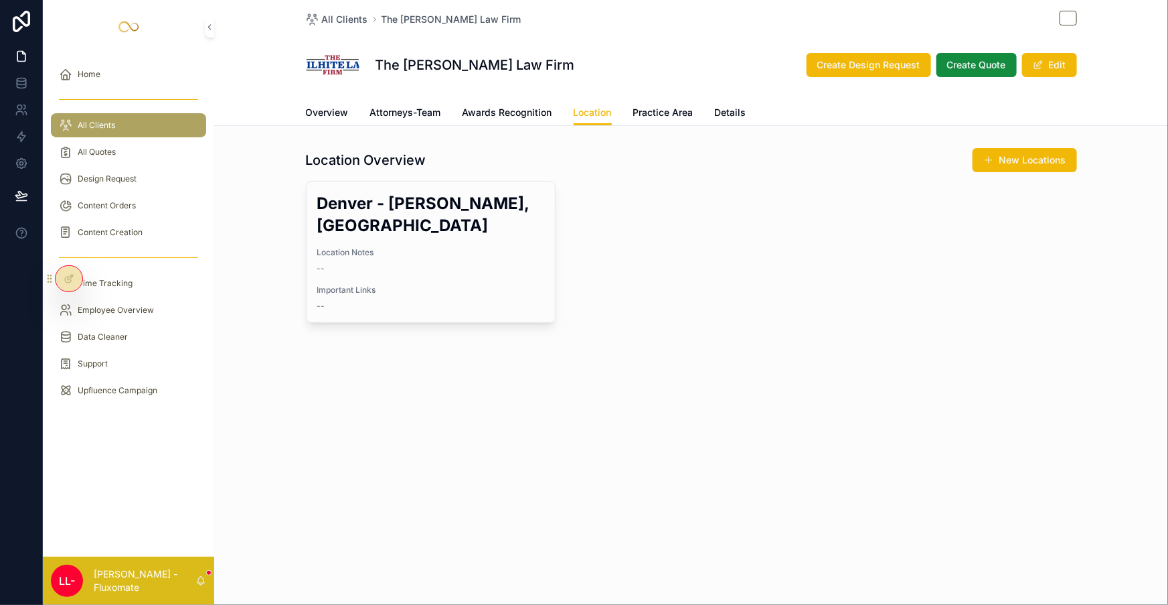
click at [467, 108] on div "Overview Attorneys-Team Awards Recognition Location Practice Area Details" at bounding box center [691, 112] width 771 height 25
click at [441, 106] on link "Attorneys-Team" at bounding box center [405, 113] width 71 height 27
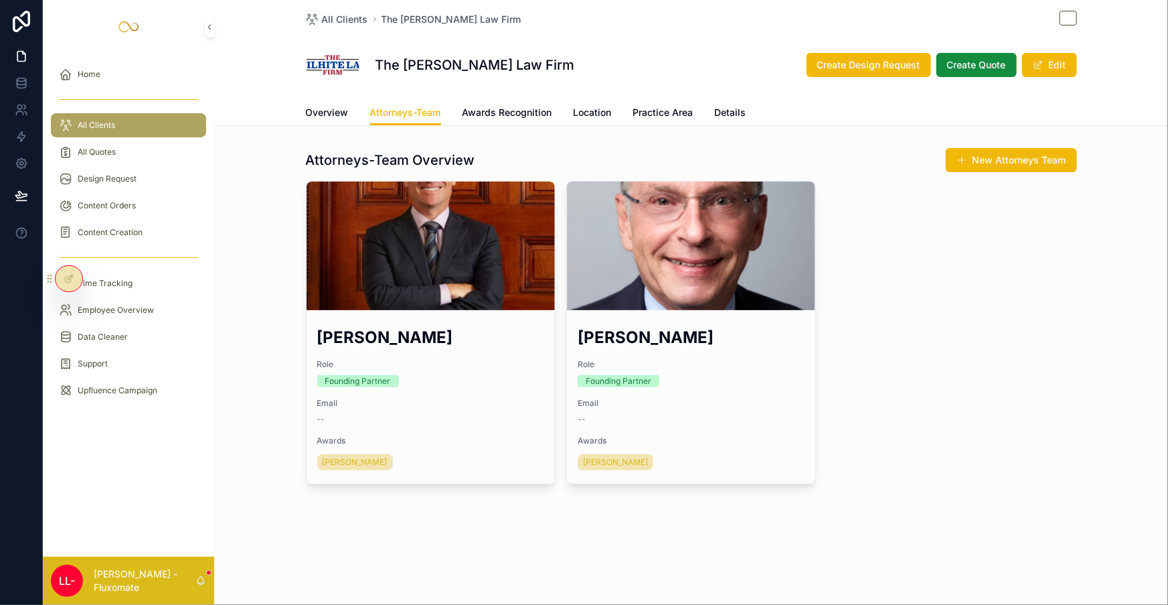
click at [516, 142] on div "Attorneys-Team Overview New Attorneys Team [PERSON_NAME] Role Founding Partner …" at bounding box center [691, 315] width 954 height 347
click at [56, 278] on div at bounding box center [69, 278] width 27 height 25
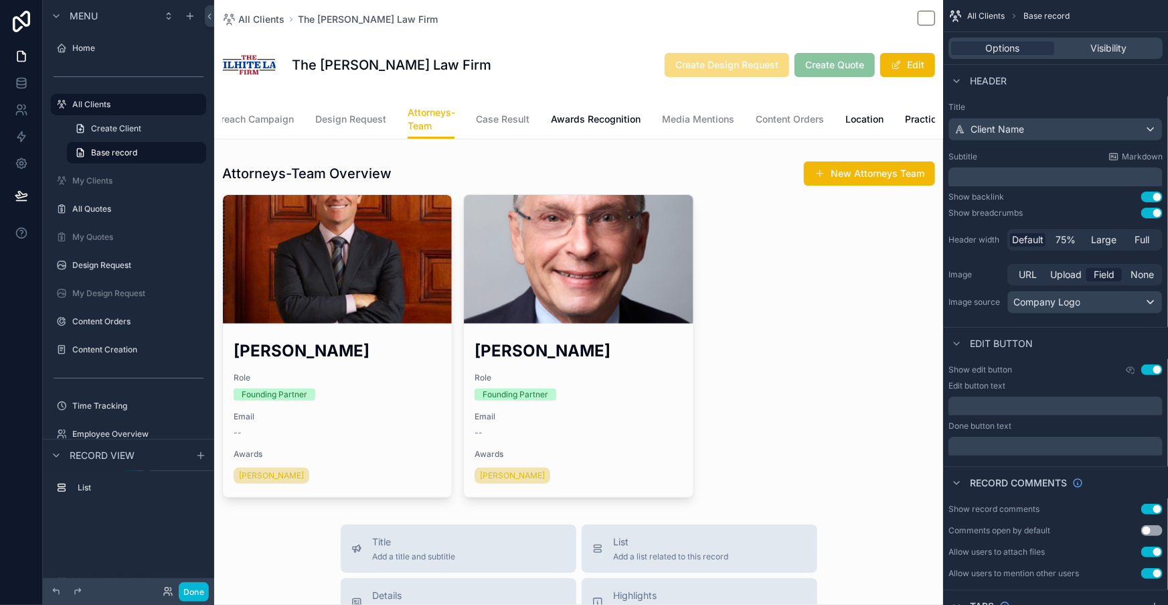
scroll to position [0, 135]
click at [179, 588] on button "Done" at bounding box center [194, 591] width 30 height 19
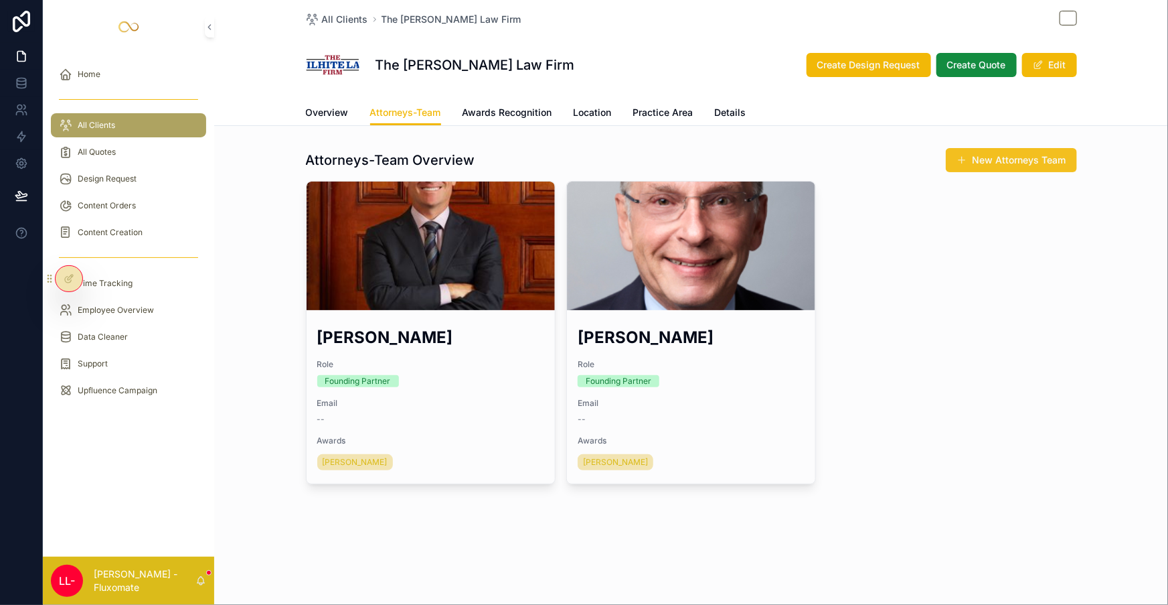
click at [949, 148] on button "New Attorneys Team" at bounding box center [1011, 160] width 131 height 24
click at [659, 106] on span "Practice Area" at bounding box center [663, 112] width 60 height 13
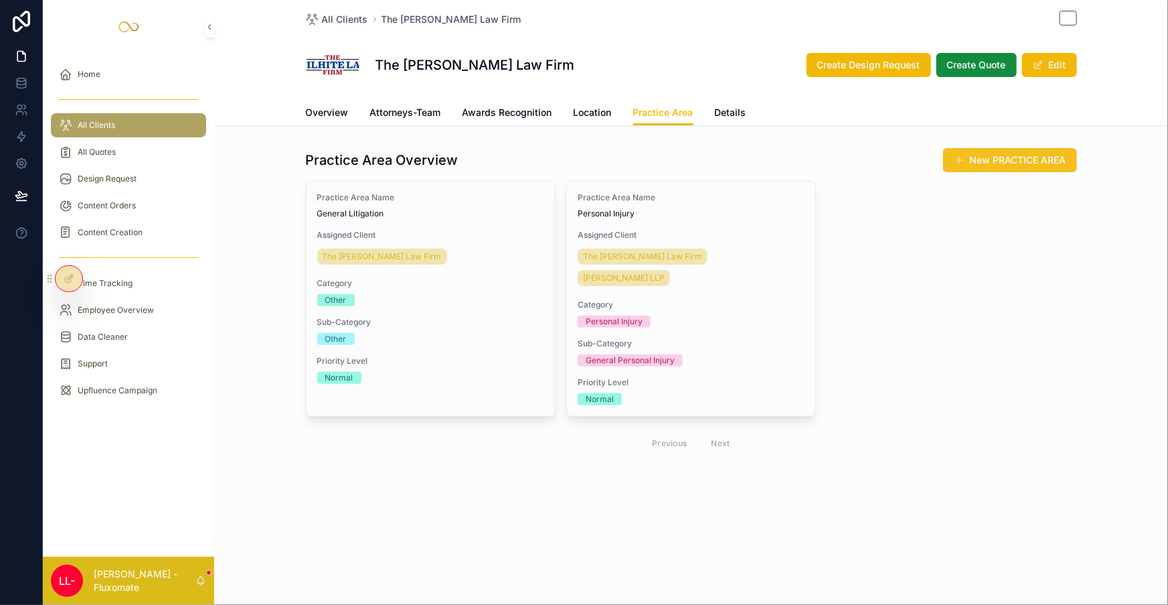
click at [943, 149] on button "New PRACTICE AREA" at bounding box center [1010, 160] width 134 height 24
click at [586, 106] on span "Location" at bounding box center [593, 112] width 38 height 13
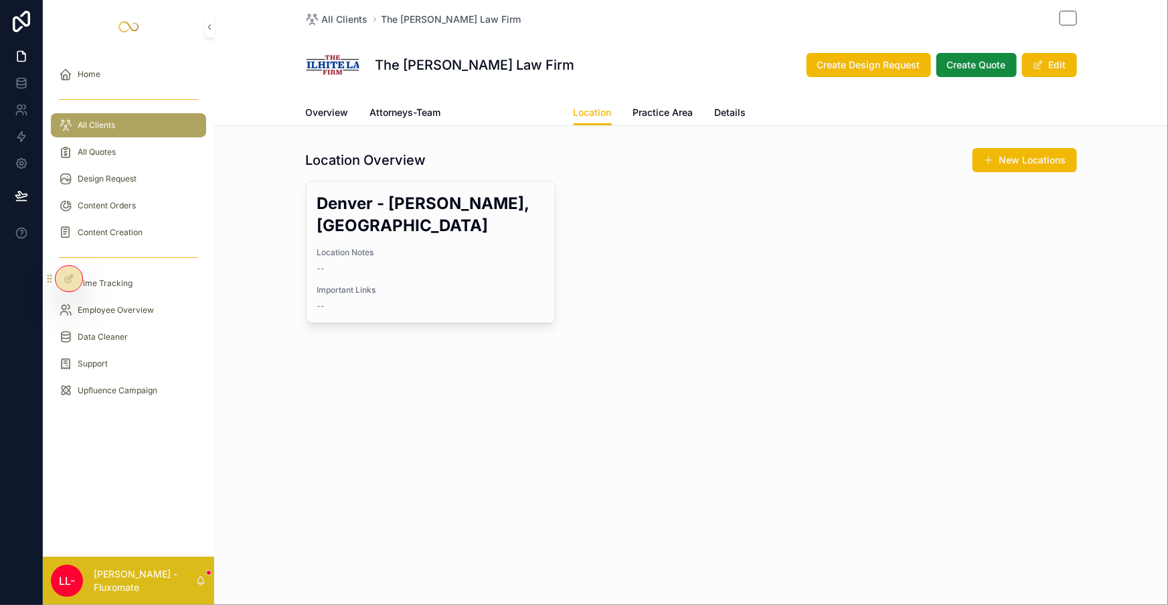
click at [487, 106] on span "Awards Recognition" at bounding box center [508, 112] width 90 height 13
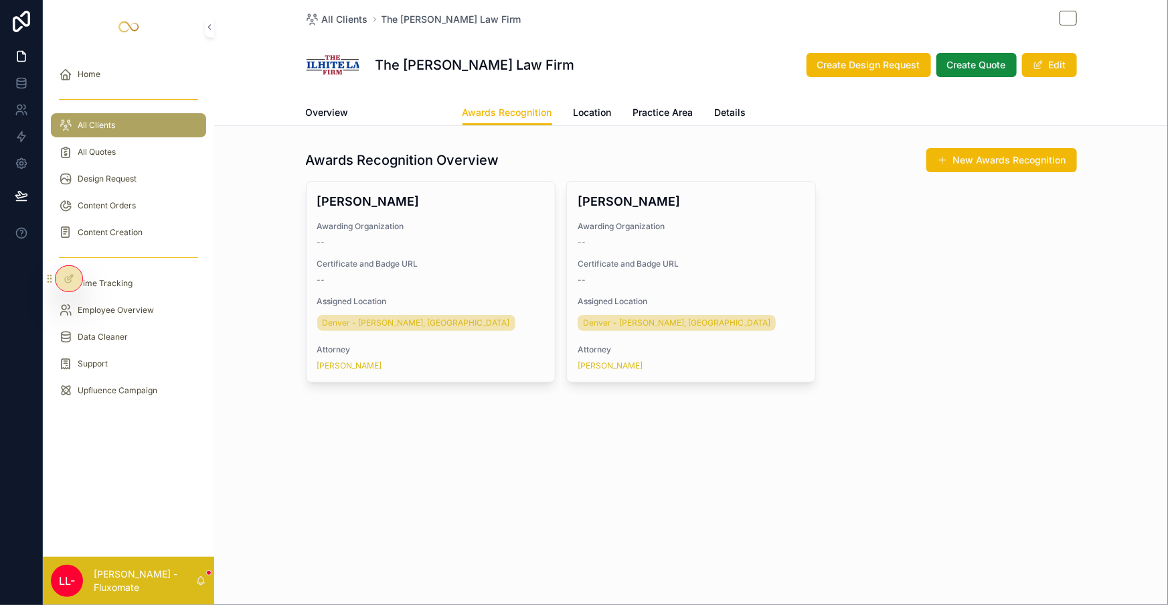
click at [441, 100] on link "Attorneys-Team" at bounding box center [405, 113] width 71 height 27
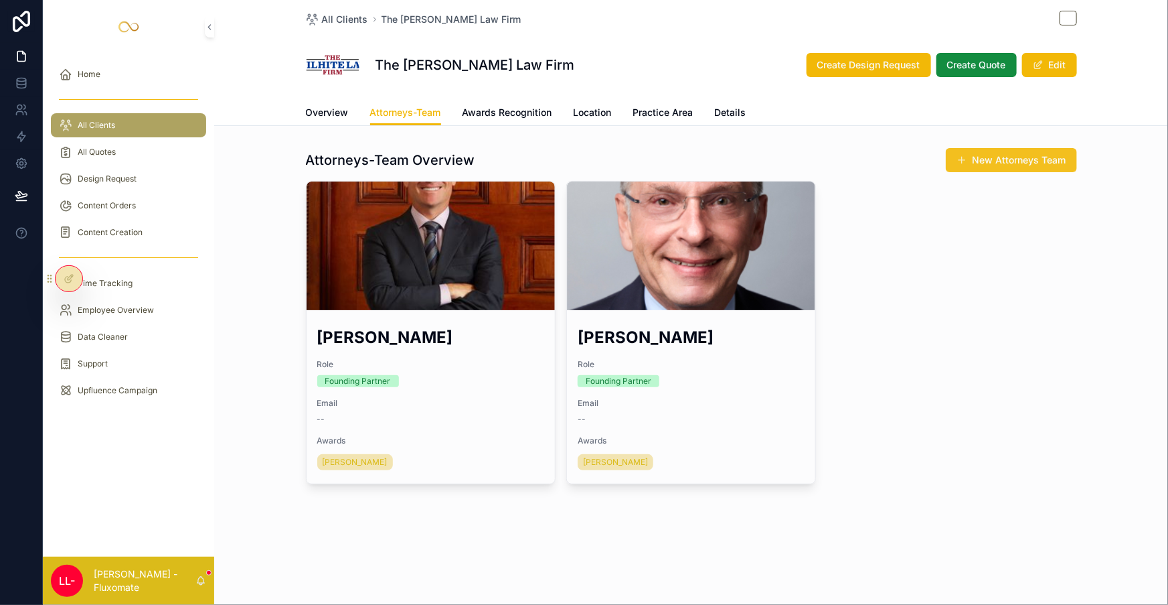
click at [946, 148] on button "New Attorneys Team" at bounding box center [1011, 160] width 131 height 24
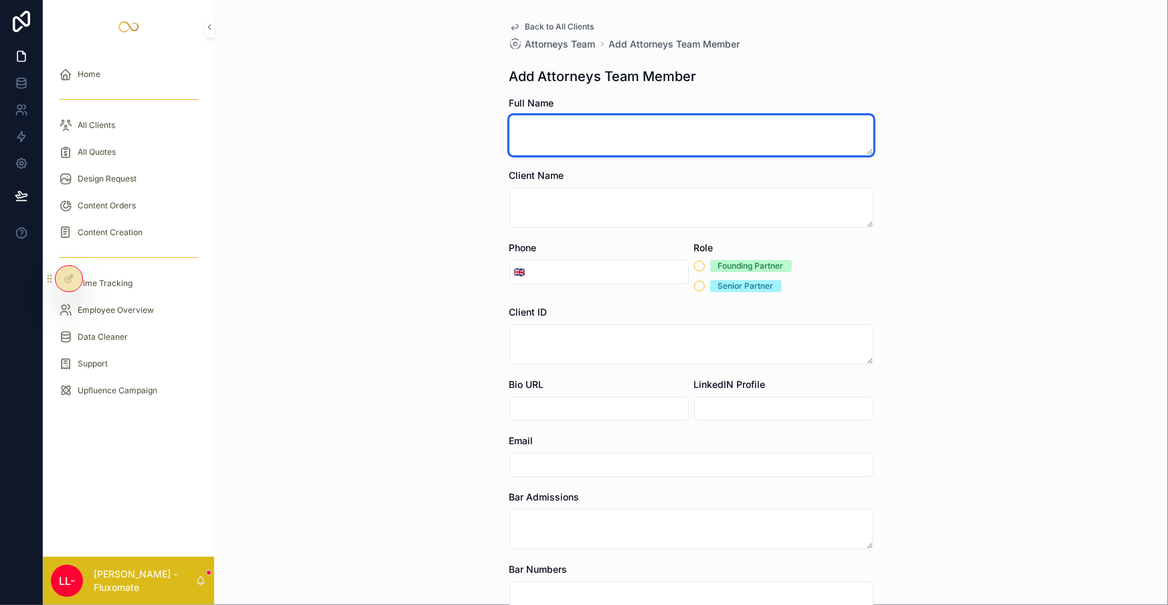
drag, startPoint x: 539, startPoint y: 107, endPoint x: 546, endPoint y: 108, distance: 7.4
click at [540, 115] on textarea "scrollable content" at bounding box center [691, 135] width 364 height 40
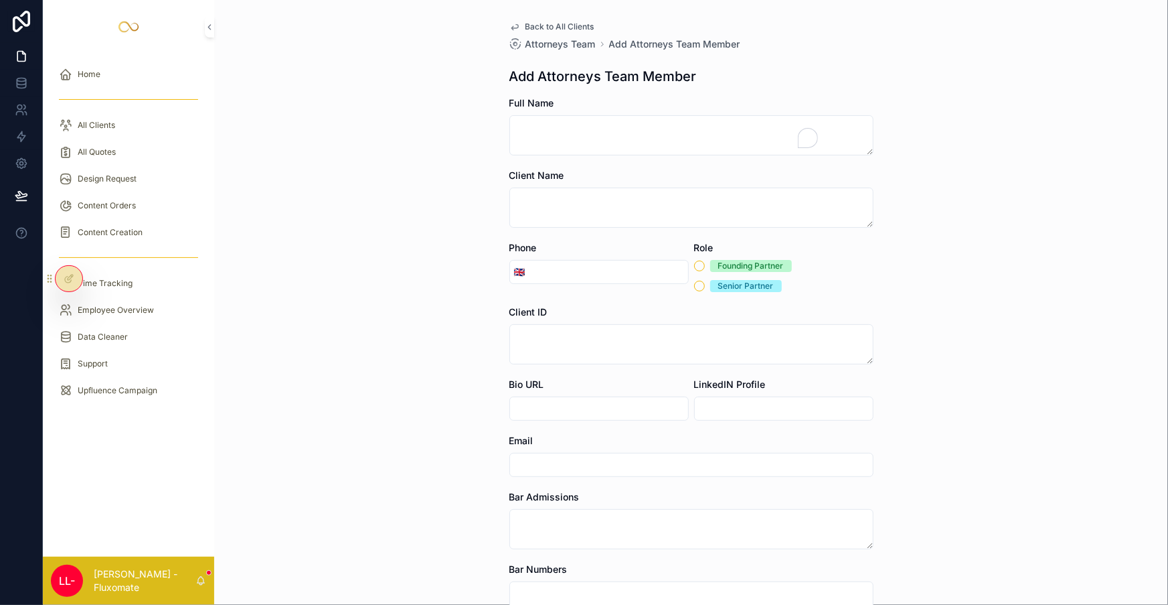
click at [480, 131] on div "Back to All Clients Attorneys Team Add Attorneys Team Member Add Attorneys Team…" at bounding box center [691, 302] width 954 height 605
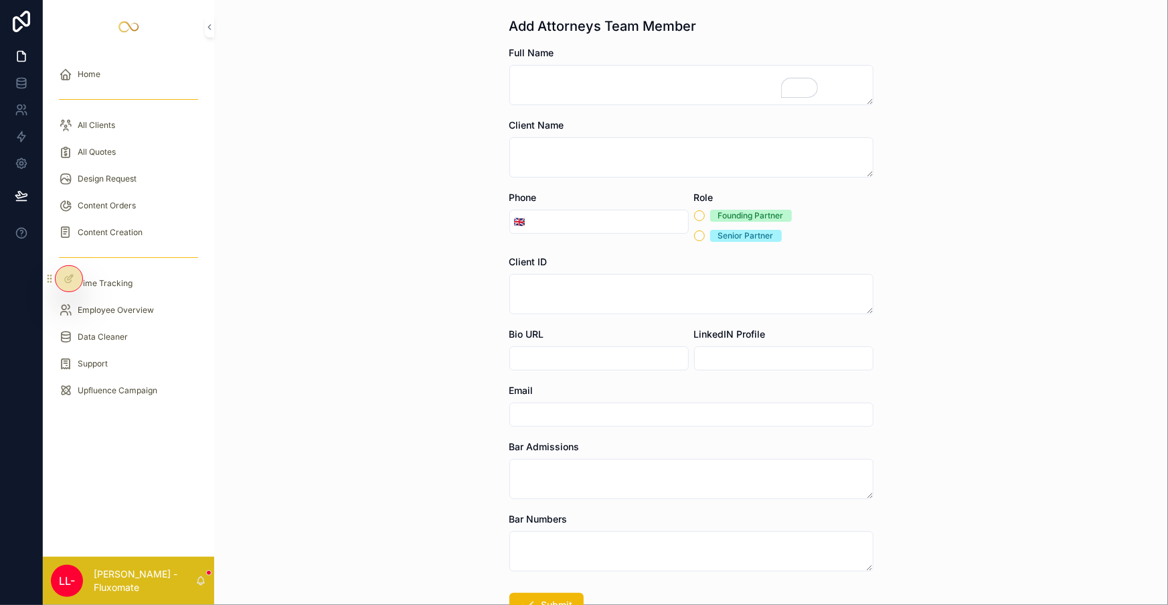
scroll to position [80, 0]
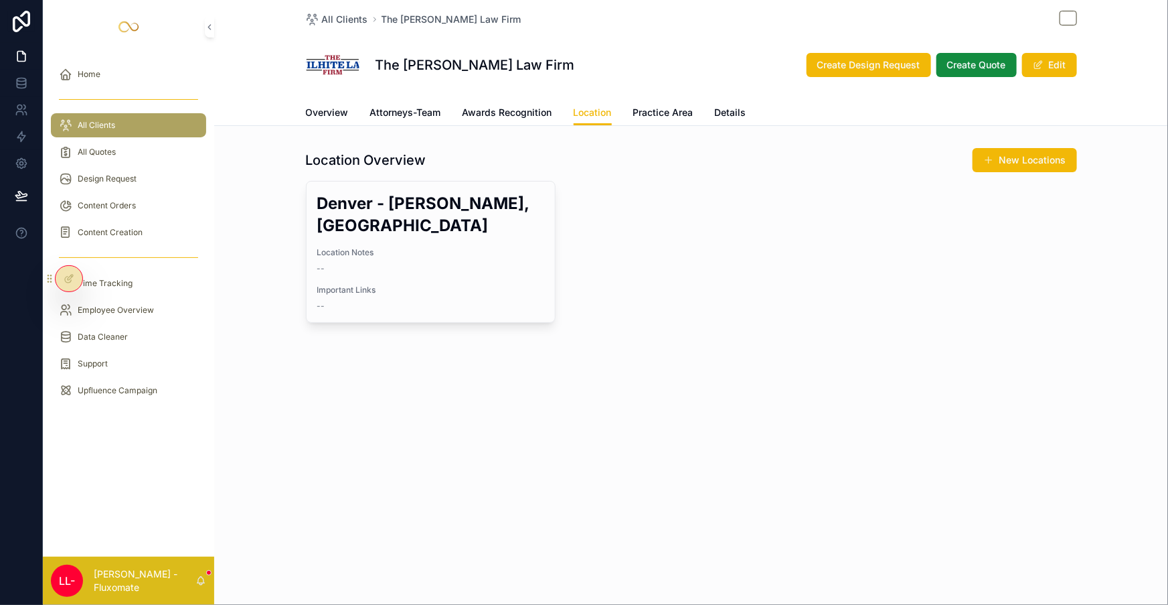
drag, startPoint x: 770, startPoint y: 251, endPoint x: 742, endPoint y: 252, distance: 27.5
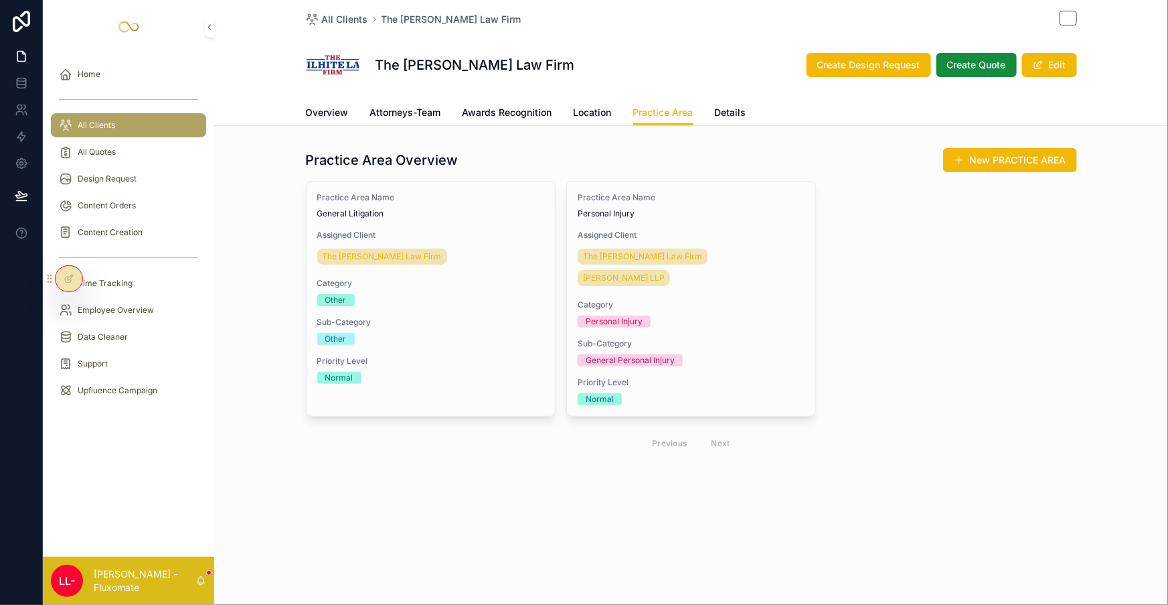
click at [167, 114] on div "All Clients" at bounding box center [128, 124] width 139 height 21
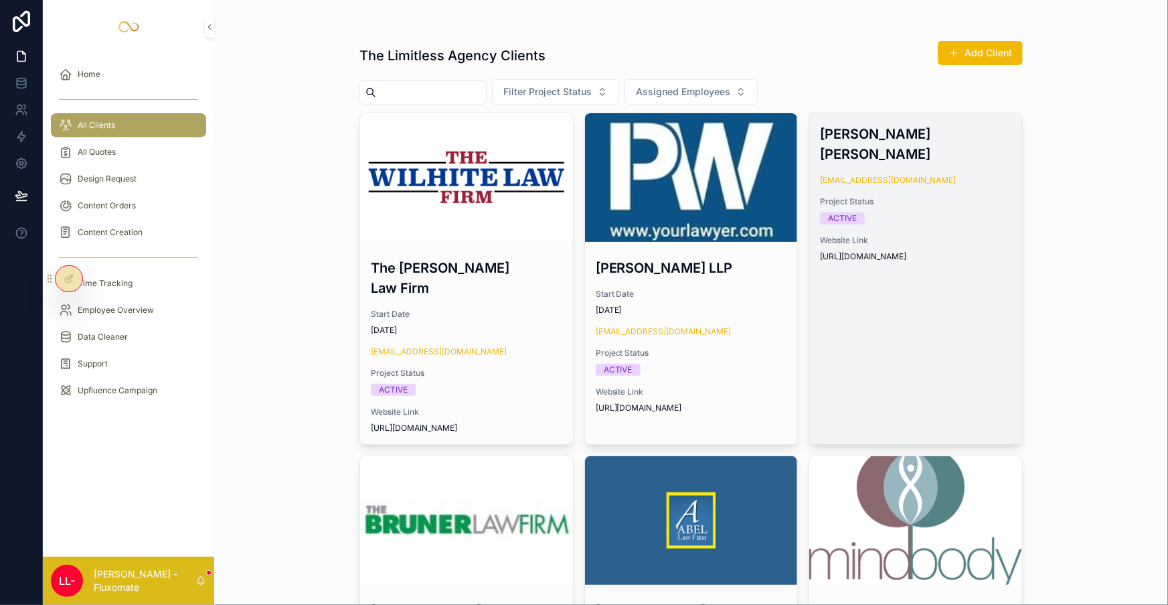
click at [912, 274] on link "Crantford [PERSON_NAME] [EMAIL_ADDRESS][DOMAIN_NAME] Project Status ACTIVE Webs…" at bounding box center [916, 278] width 214 height 332
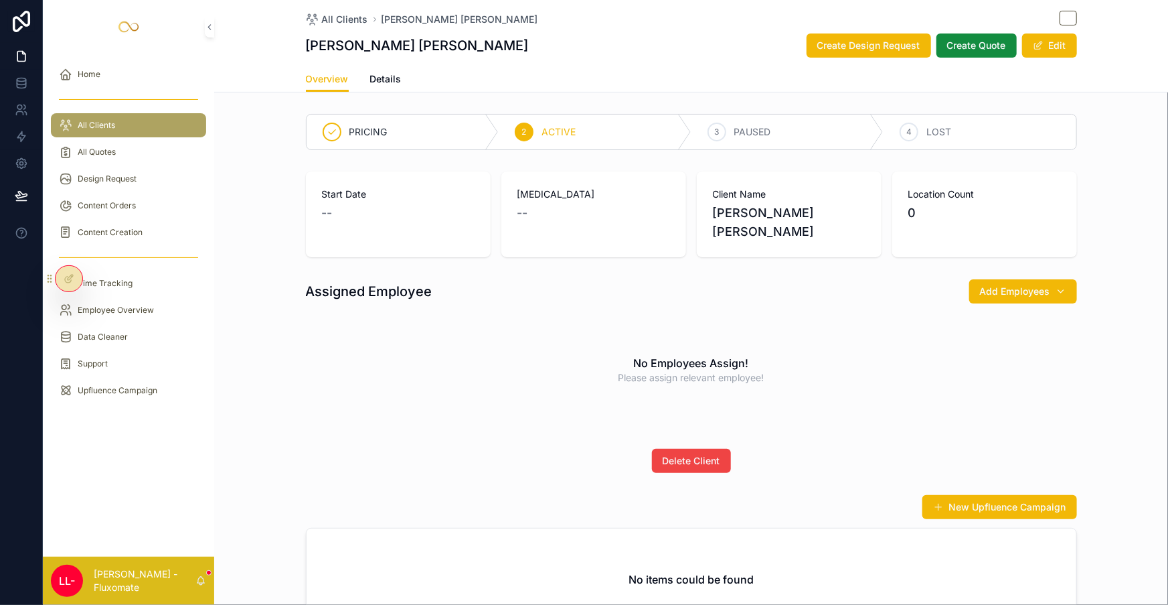
drag, startPoint x: 110, startPoint y: 109, endPoint x: 238, endPoint y: 132, distance: 129.9
click at [110, 114] on div "All Clients" at bounding box center [128, 124] width 139 height 21
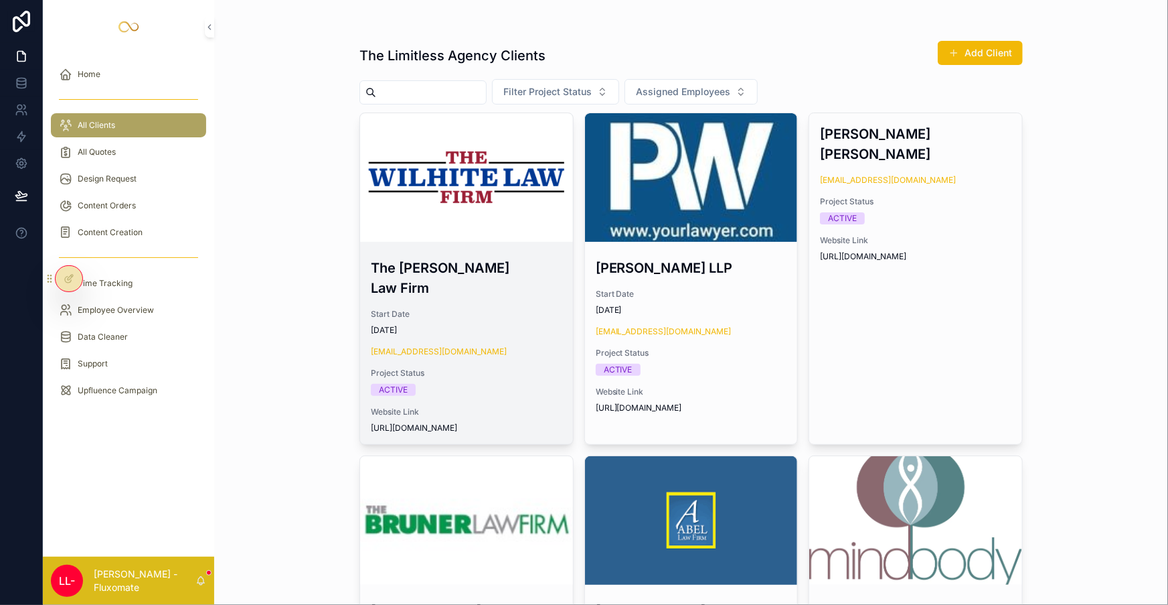
click at [486, 169] on div "scrollable content" at bounding box center [466, 177] width 213 height 129
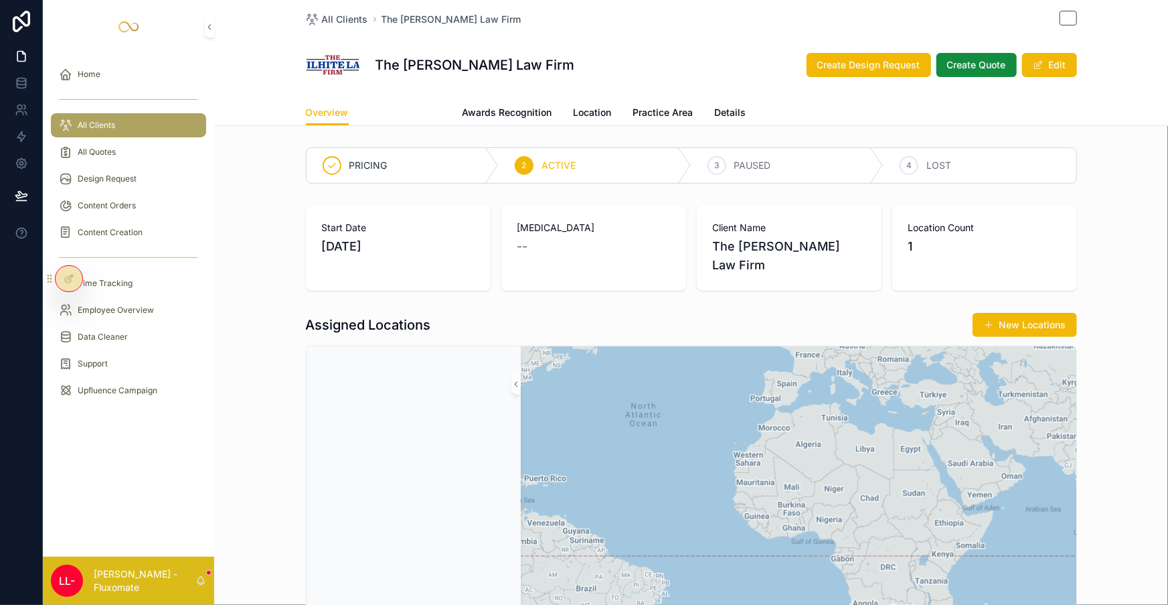
click at [441, 106] on span "Attorneys-Team" at bounding box center [405, 112] width 71 height 13
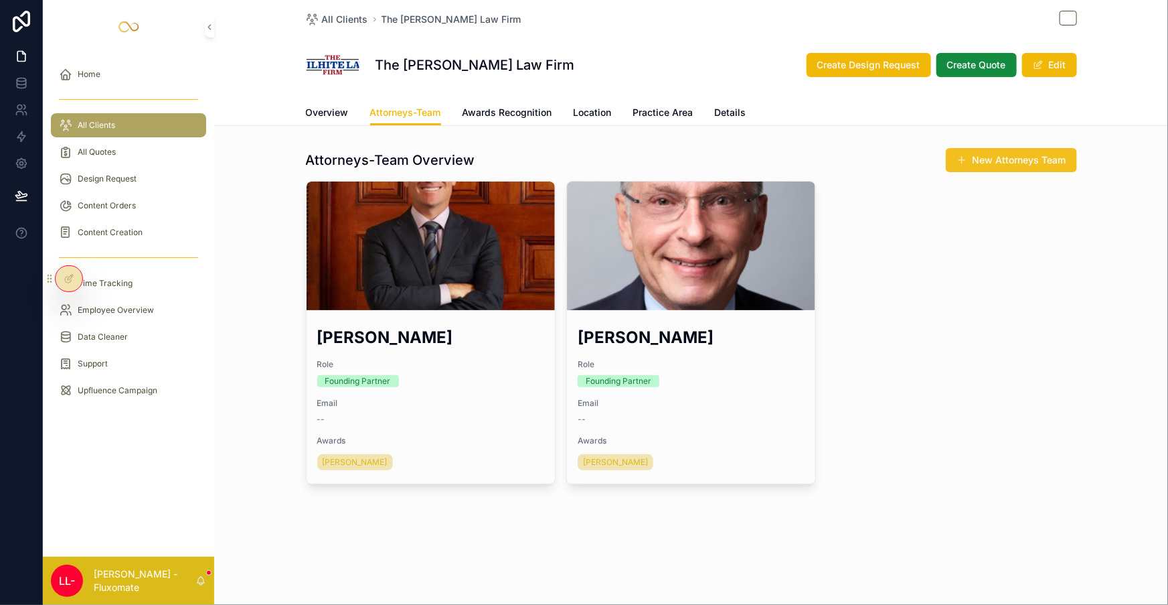
click at [957, 148] on button "New Attorneys Team" at bounding box center [1011, 160] width 131 height 24
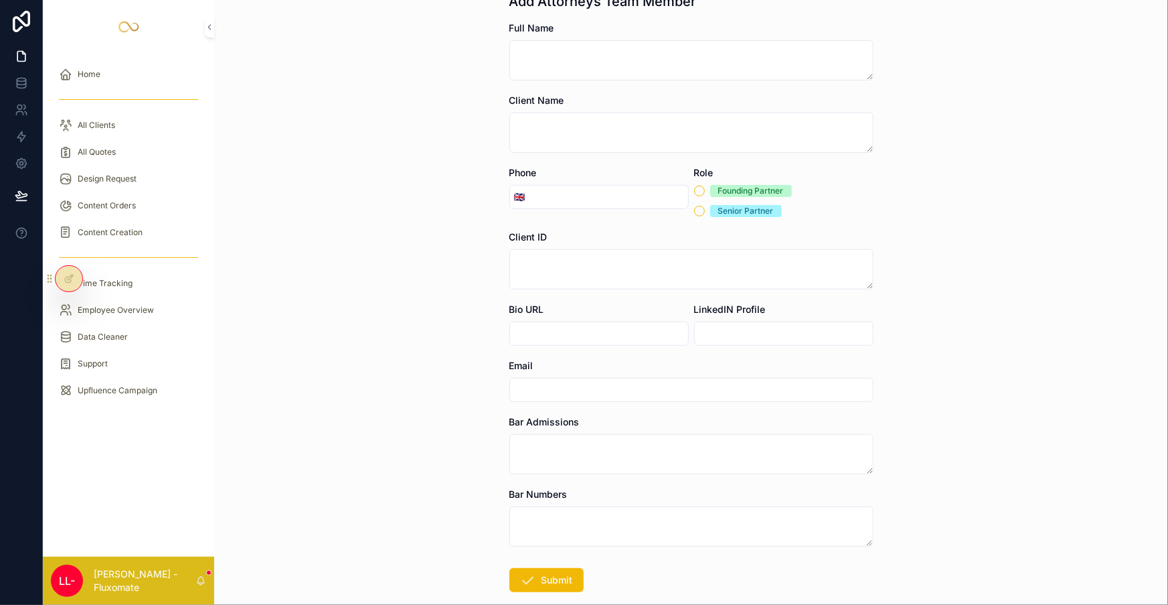
scroll to position [80, 0]
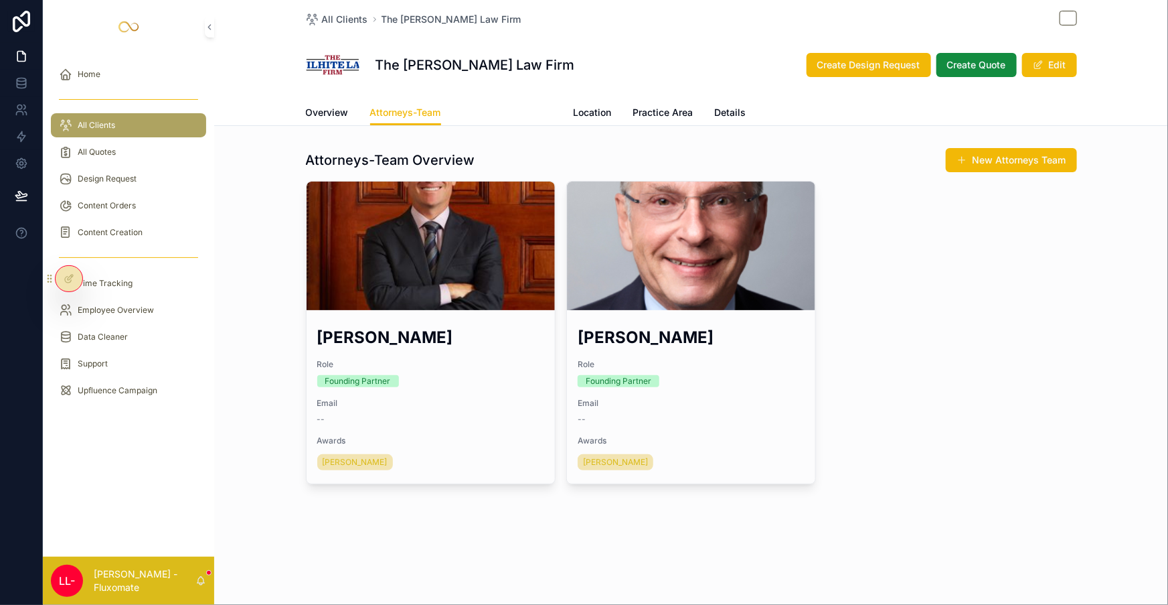
click at [513, 106] on span "Awards Recognition" at bounding box center [508, 112] width 90 height 13
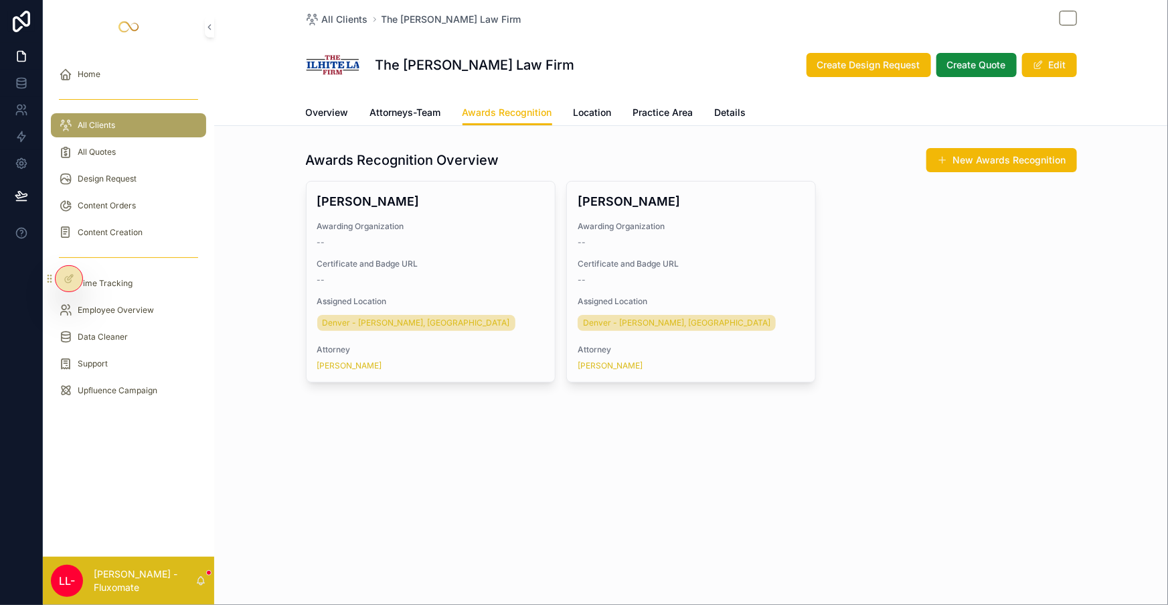
click at [609, 103] on div "Overview Attorneys-Team Awards Recognition Location Practice Area Details" at bounding box center [691, 112] width 771 height 25
click at [349, 106] on span "Overview" at bounding box center [327, 112] width 43 height 13
